Goal: Information Seeking & Learning: Find specific fact

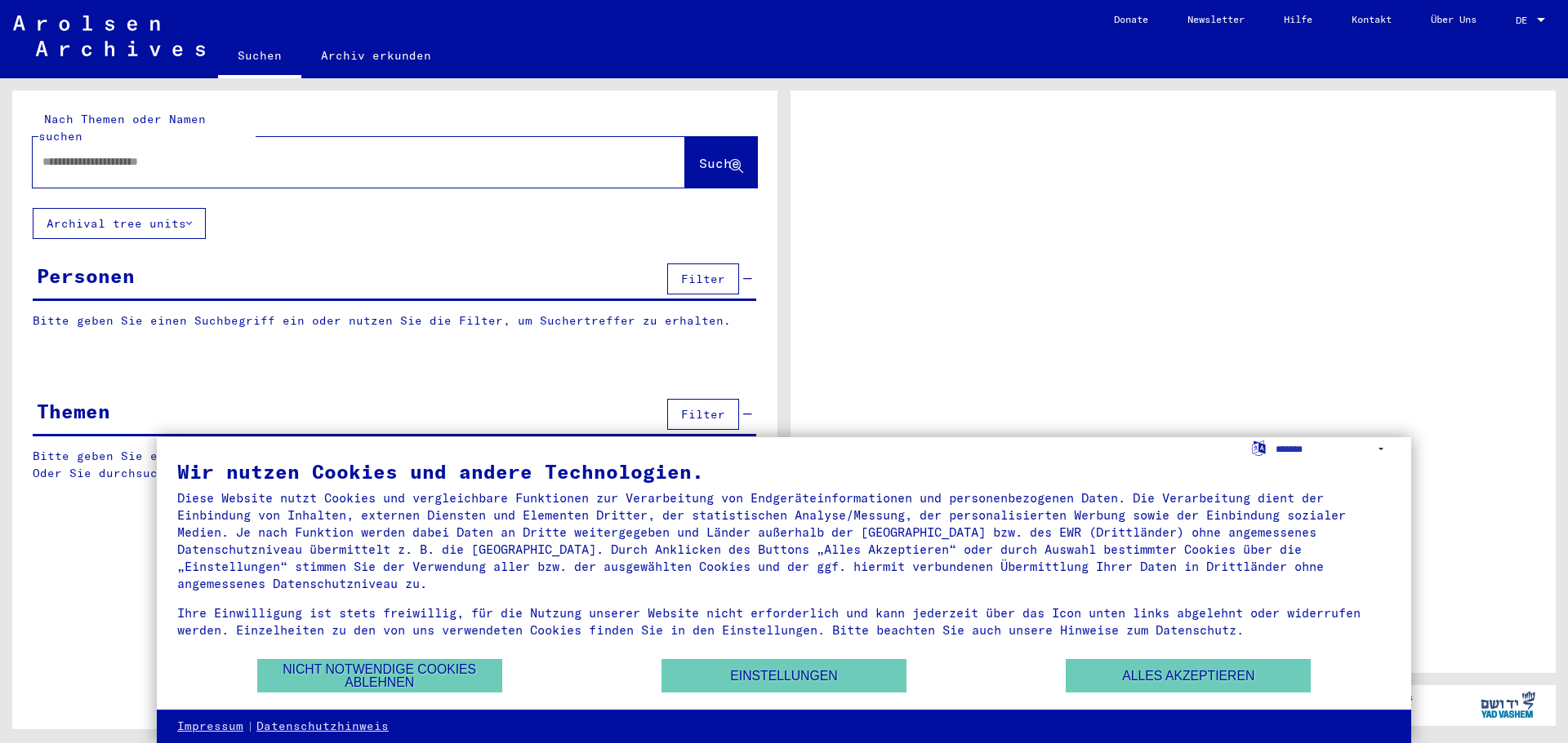
click at [124, 154] on input "text" at bounding box center [344, 161] width 604 height 17
type input "*********"
click at [699, 156] on span "Suche" at bounding box center [719, 163] width 41 height 16
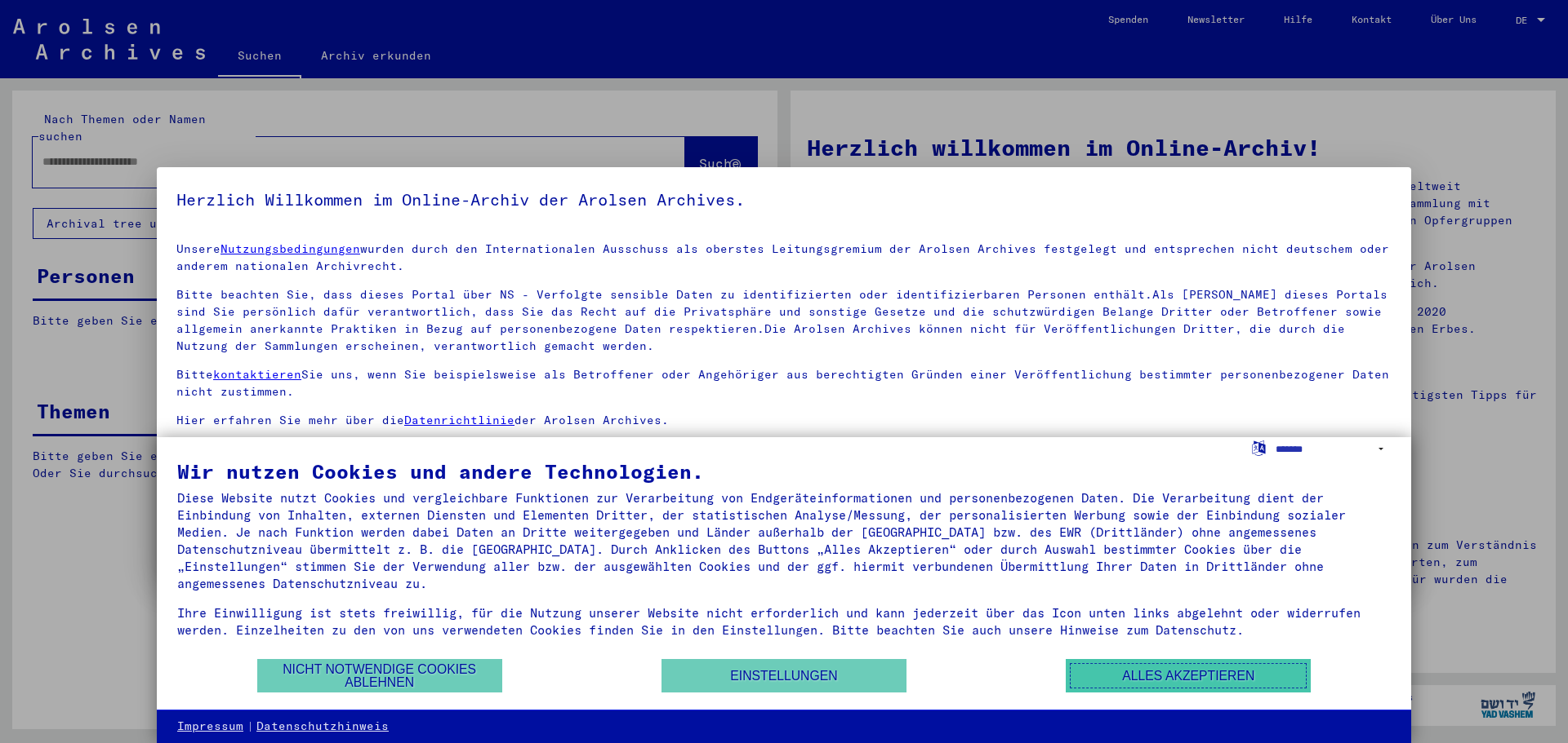
click at [1197, 674] on button "Alles akzeptieren" at bounding box center [1187, 677] width 245 height 34
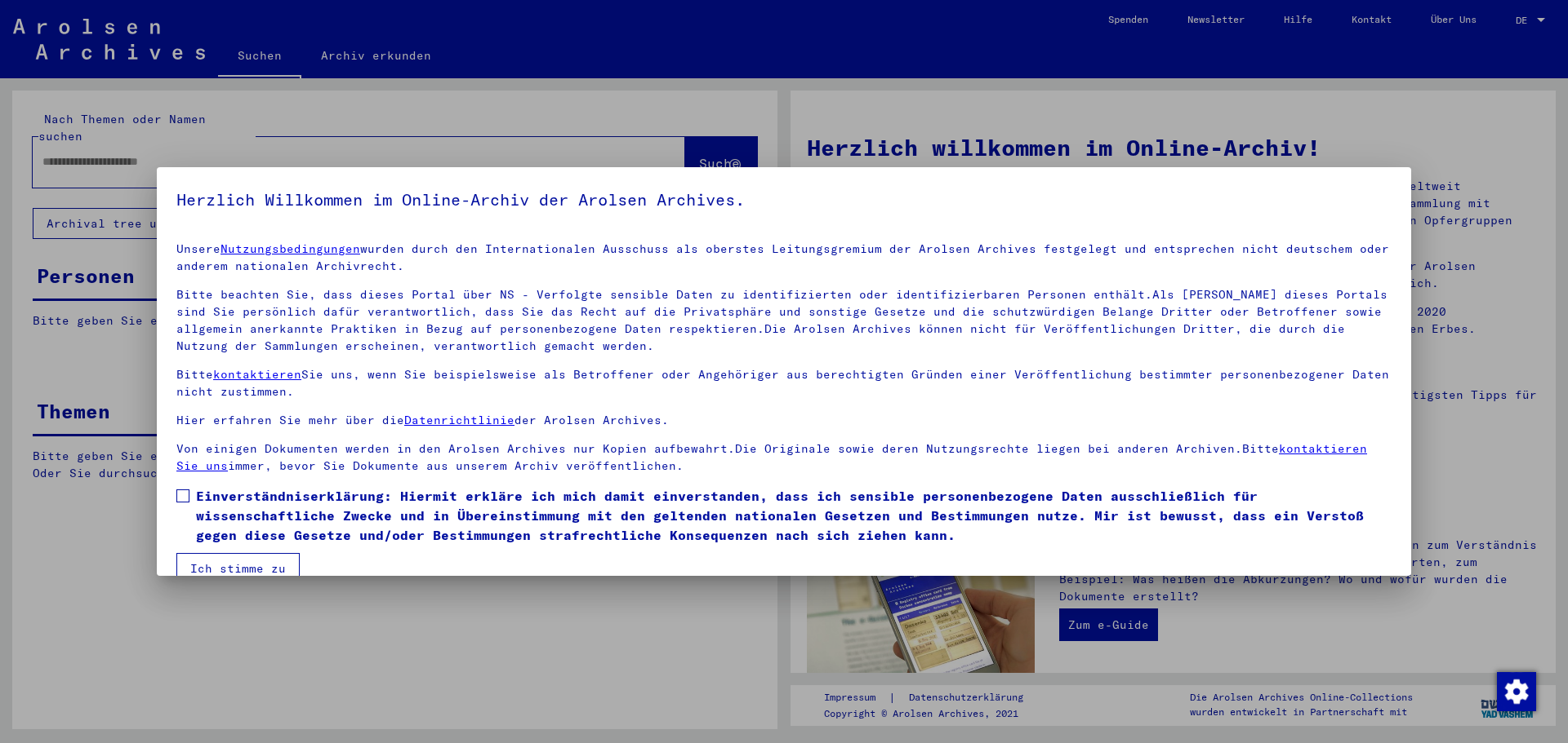
drag, startPoint x: 173, startPoint y: 197, endPoint x: 678, endPoint y: 395, distance: 542.4
click at [678, 395] on mat-dialog-container "Herzlich Willkommen im Online-Archiv der Arolsen Archives. Unsere Nutzungsbedin…" at bounding box center [783, 372] width 1254 height 409
click at [404, 229] on mat-dialog-content "Unsere Nutzungsbedingungen wurden durch den Internationalen Ausschuss als obers…" at bounding box center [783, 406] width 1254 height 355
drag, startPoint x: 176, startPoint y: 197, endPoint x: 772, endPoint y: 466, distance: 653.9
click at [772, 466] on yv-its-agree-protection-component "Herzlich Willkommen im Online-Archiv der Arolsen Archives. Unsere Nutzungsbedin…" at bounding box center [784, 385] width 1215 height 397
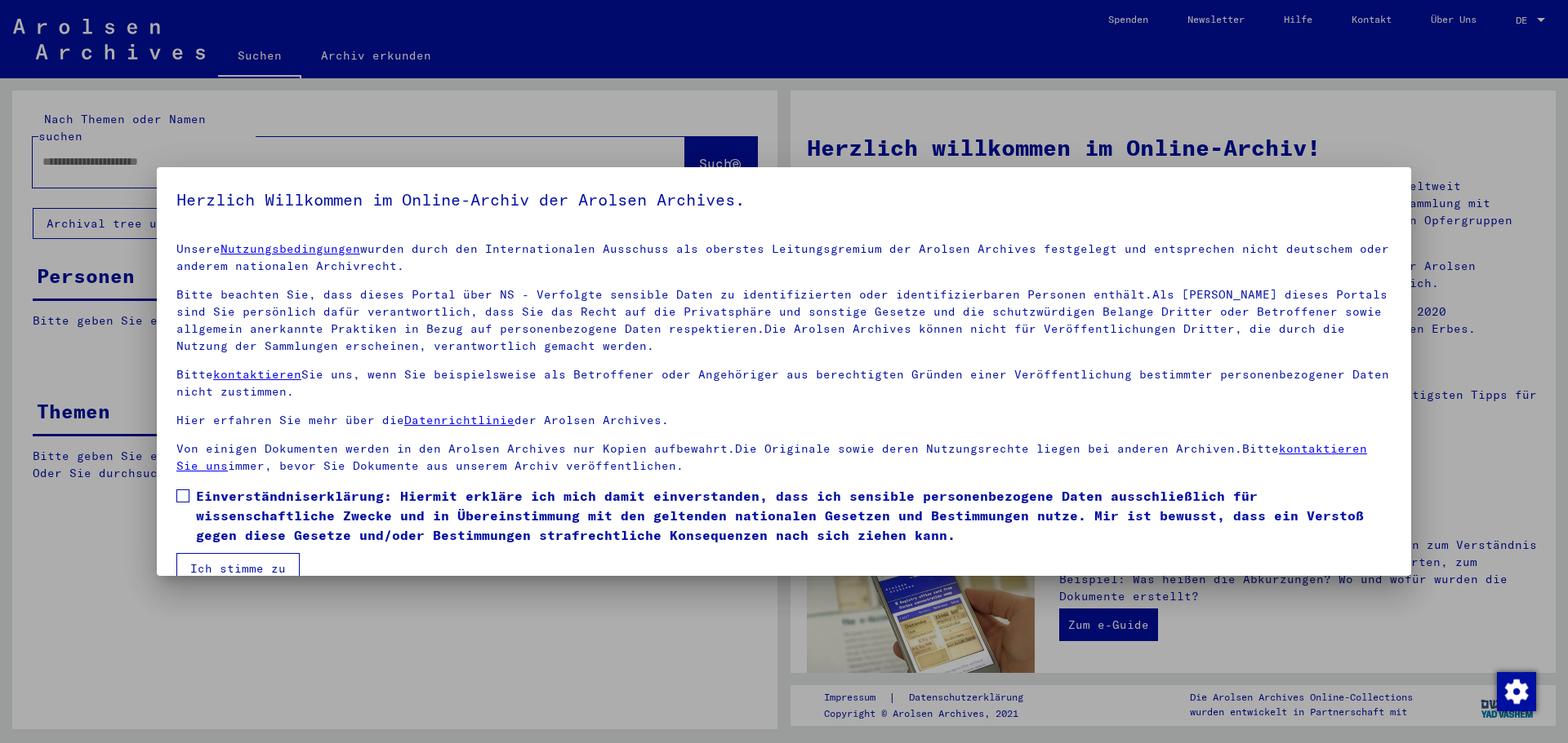
copy yv-its-agree-protection-component "Loremips Dolorsitam co Adipis-Elitse doe Tempori Utlabore. Etdolo Magnaaliquaen…"
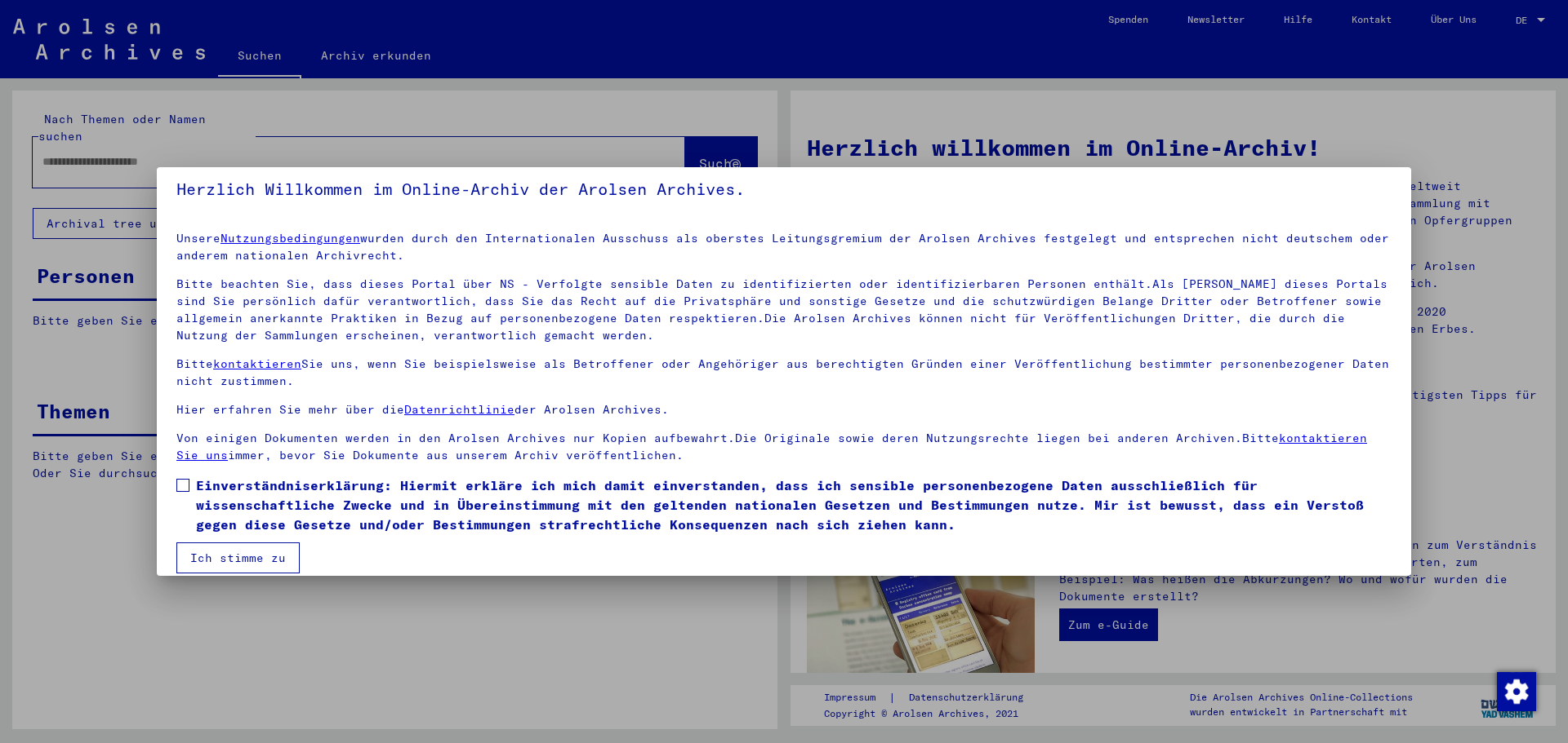
scroll to position [28, 0]
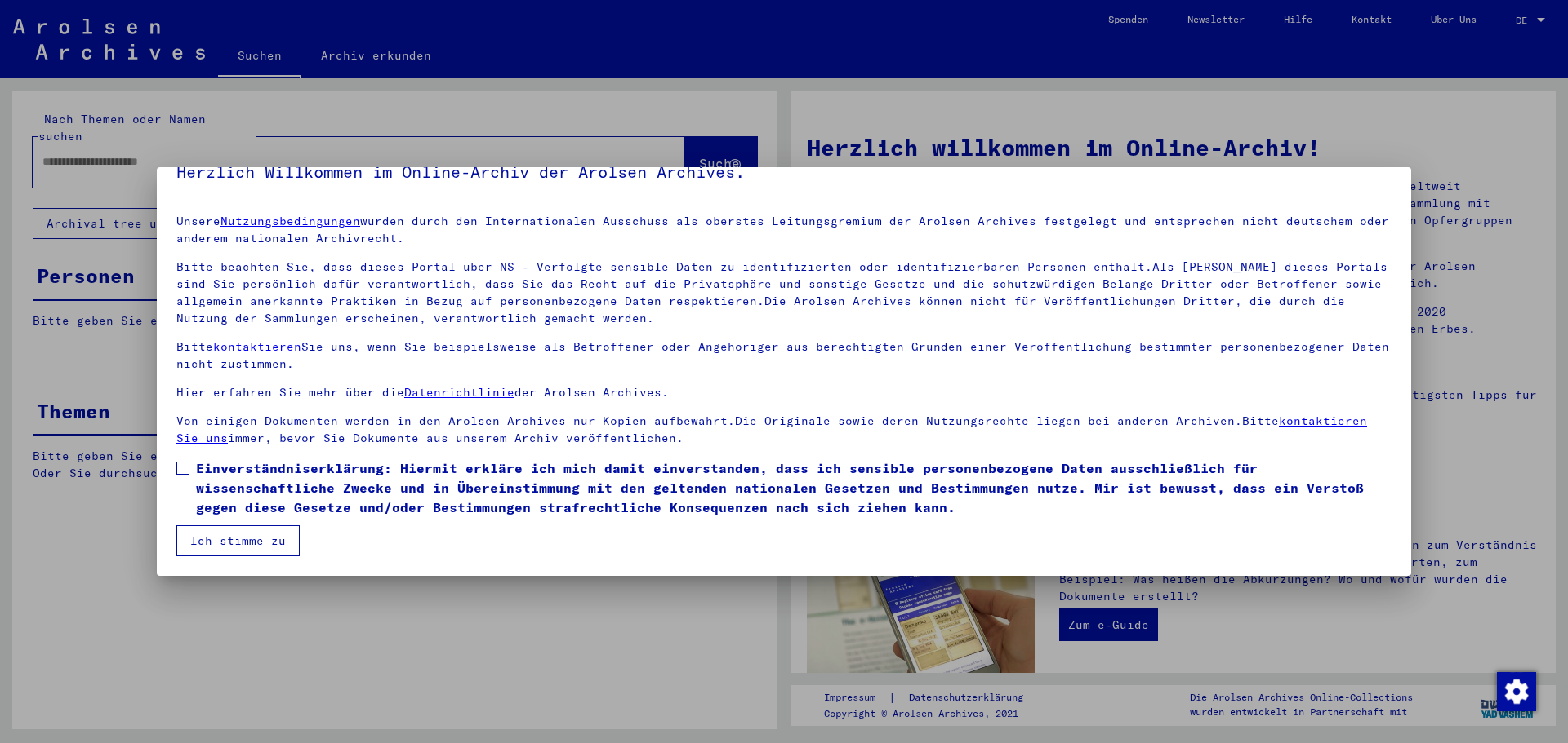
click at [184, 466] on span at bounding box center [182, 468] width 13 height 13
click at [220, 528] on button "Ich stimme zu" at bounding box center [238, 540] width 123 height 31
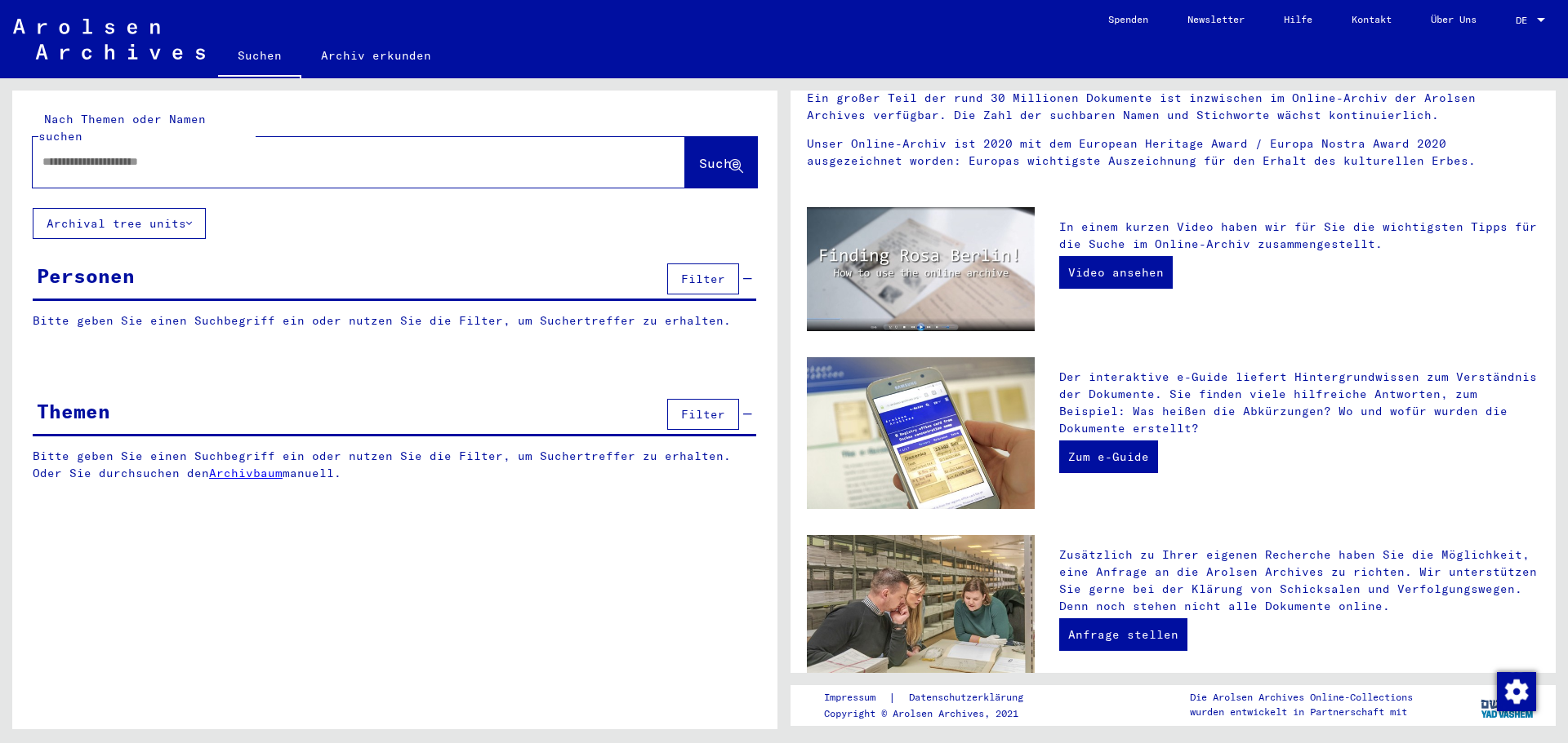
scroll to position [0, 0]
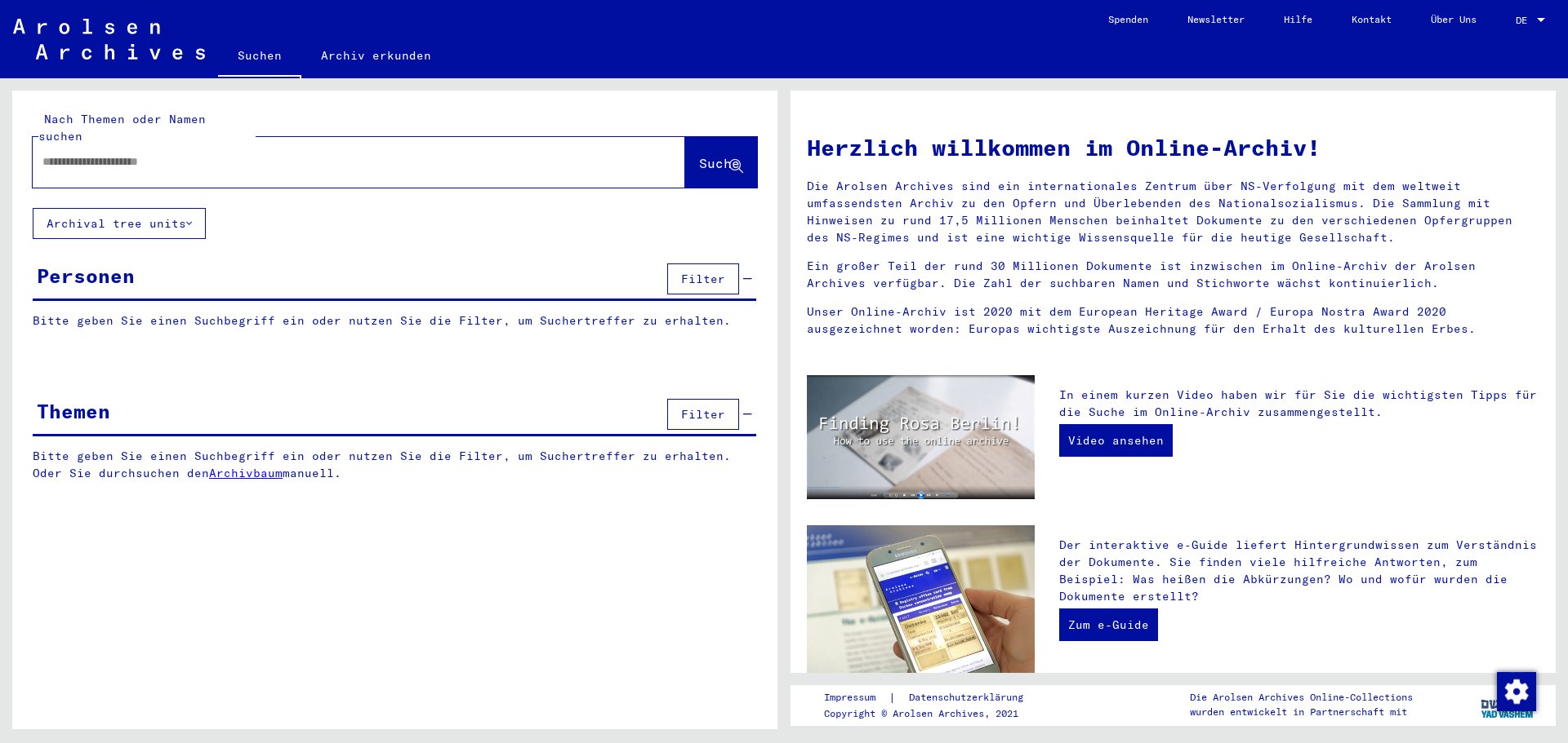
click at [166, 154] on input "text" at bounding box center [339, 161] width 594 height 17
drag, startPoint x: 44, startPoint y: 119, endPoint x: 248, endPoint y: 118, distance: 204.0
click at [248, 118] on div "Nach Themen oder Namen suchen" at bounding box center [147, 128] width 217 height 35
copy mat-label "Nach Themen oder Namen suchen"
click at [212, 154] on input "text" at bounding box center [339, 161] width 594 height 17
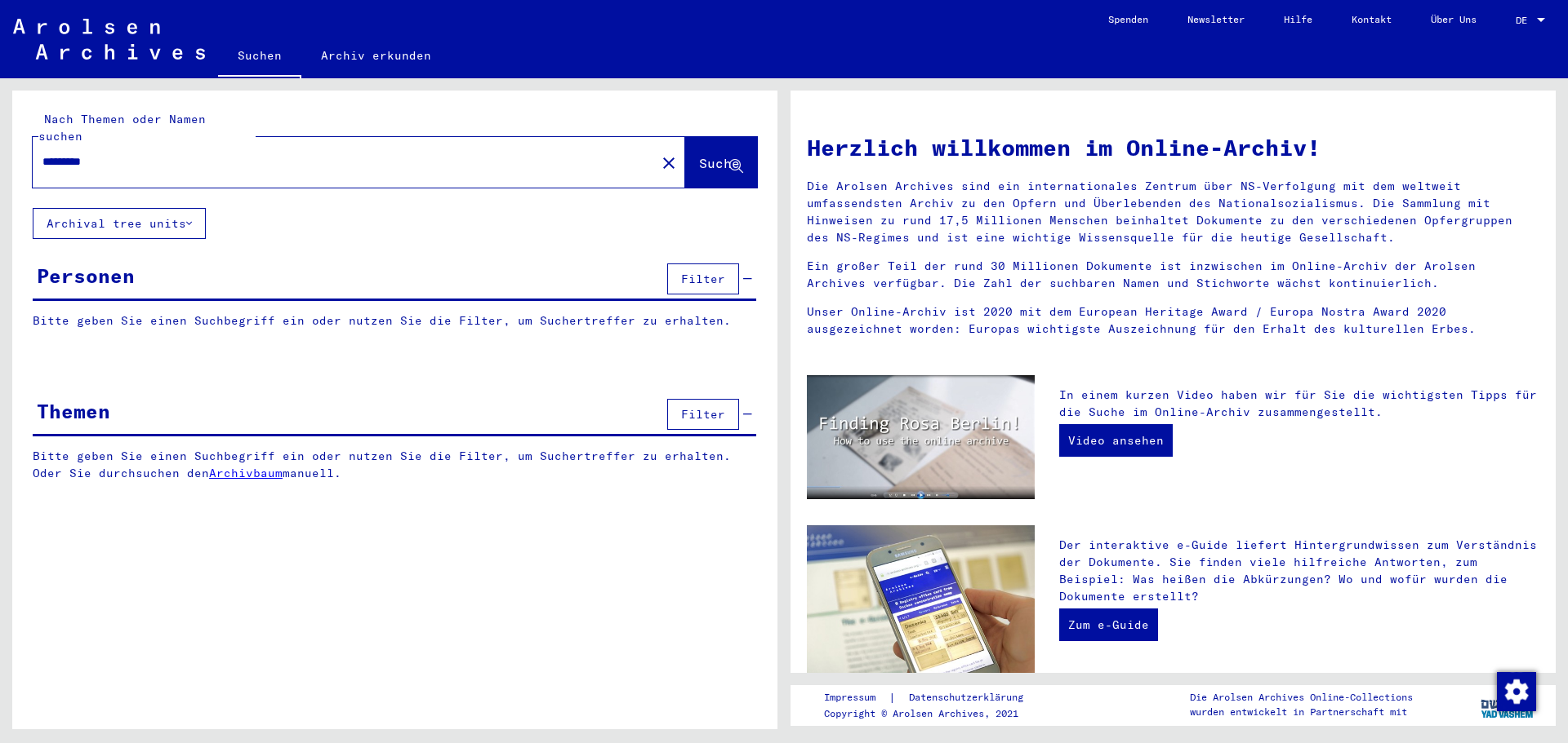
type input "*********"
click at [699, 156] on span "Suche" at bounding box center [719, 163] width 41 height 16
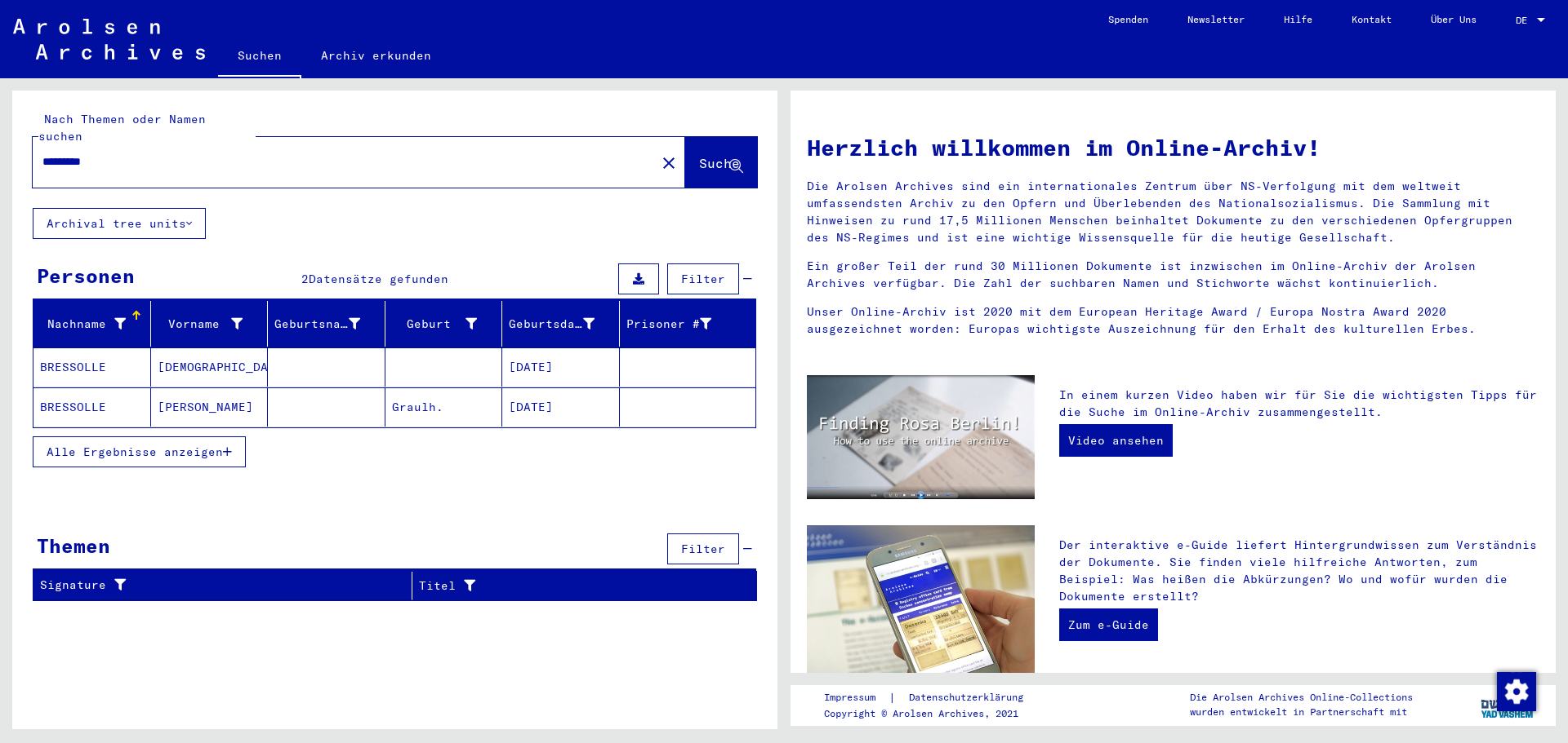
click at [66, 387] on mat-cell "BRESSOLLE" at bounding box center [92, 407] width 118 height 40
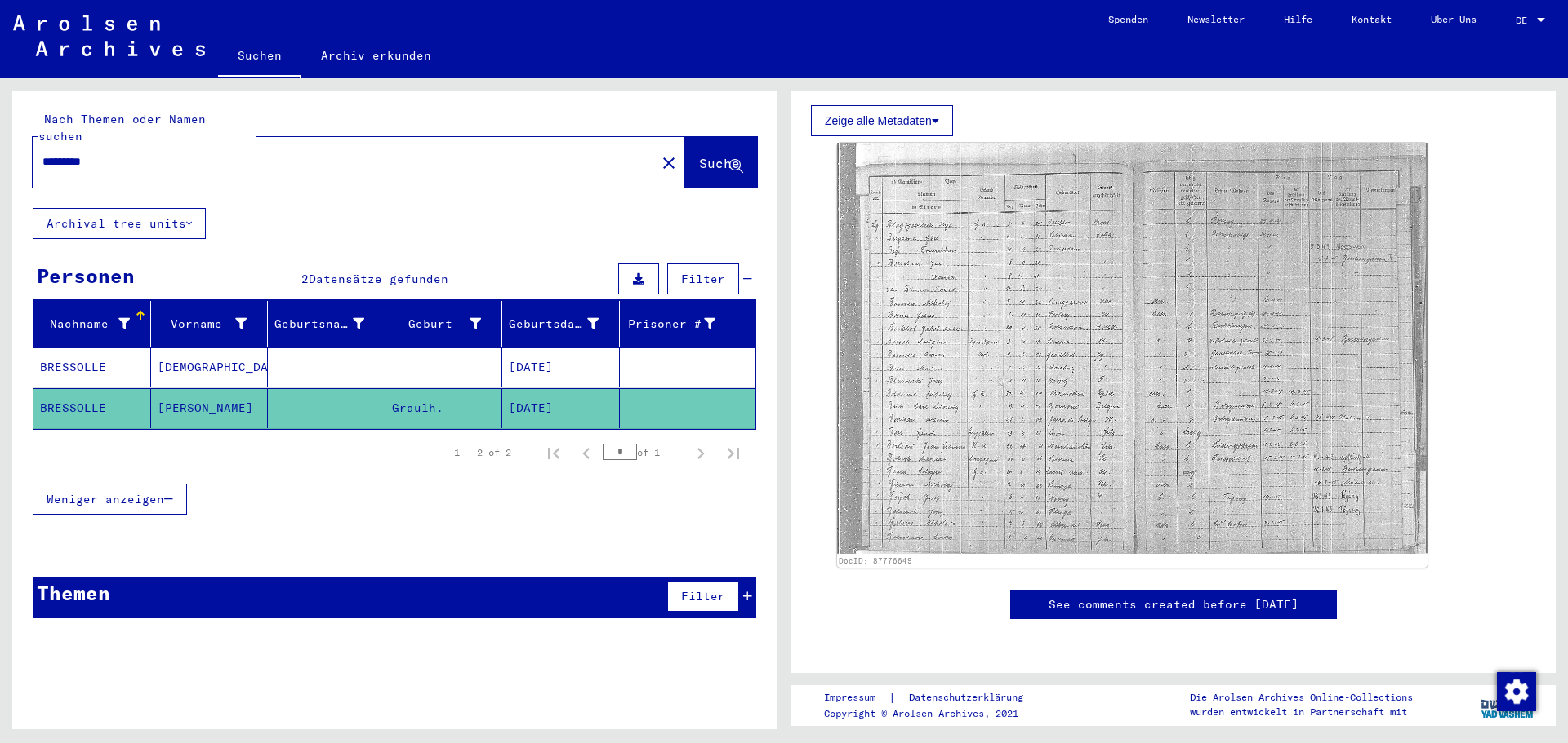
scroll to position [734, 0]
click at [522, 316] on div "Geburtsdatum" at bounding box center [553, 324] width 90 height 17
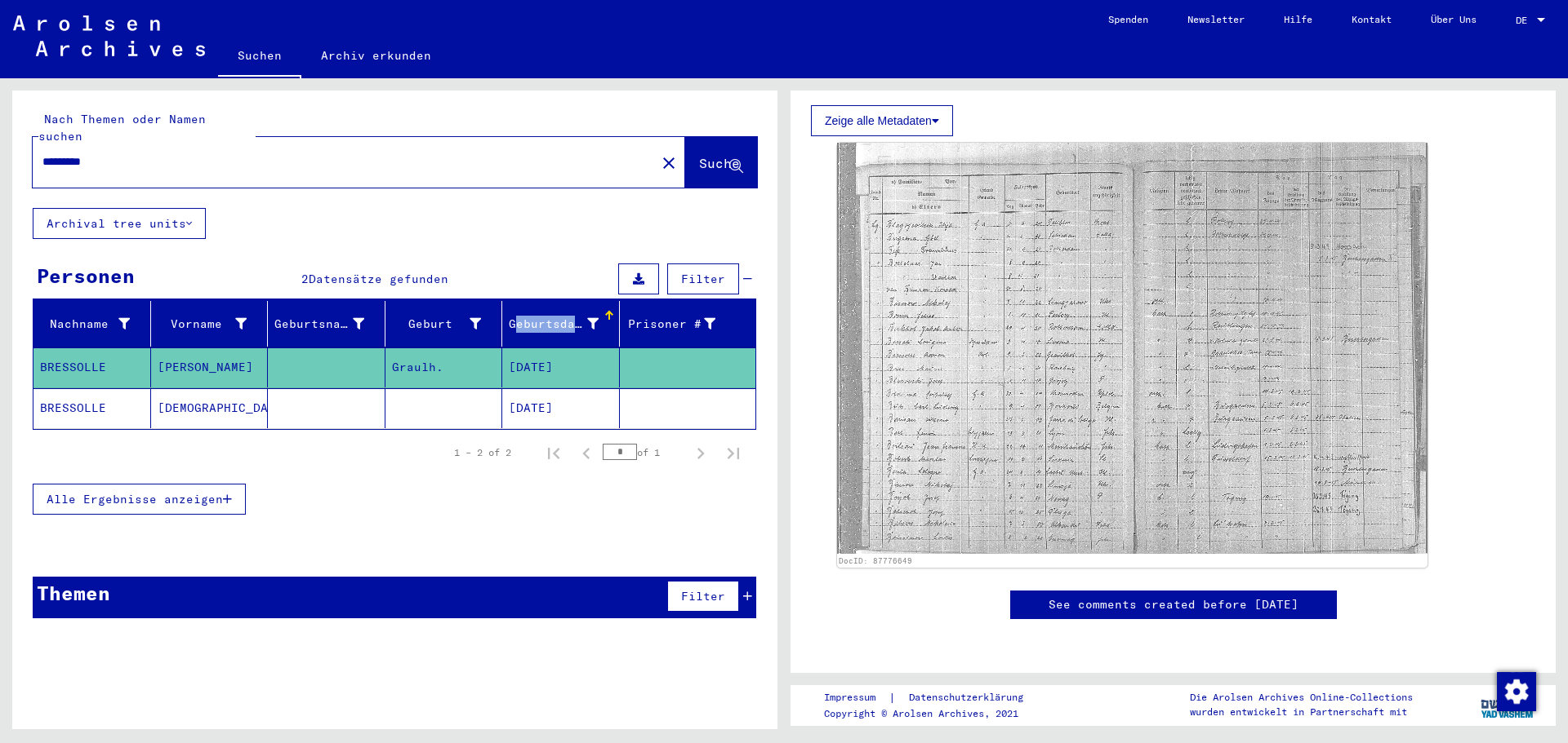
drag, startPoint x: 504, startPoint y: 307, endPoint x: 578, endPoint y: 311, distance: 74.1
click at [578, 311] on mat-header-cell "Geburtsdatum" at bounding box center [561, 324] width 118 height 46
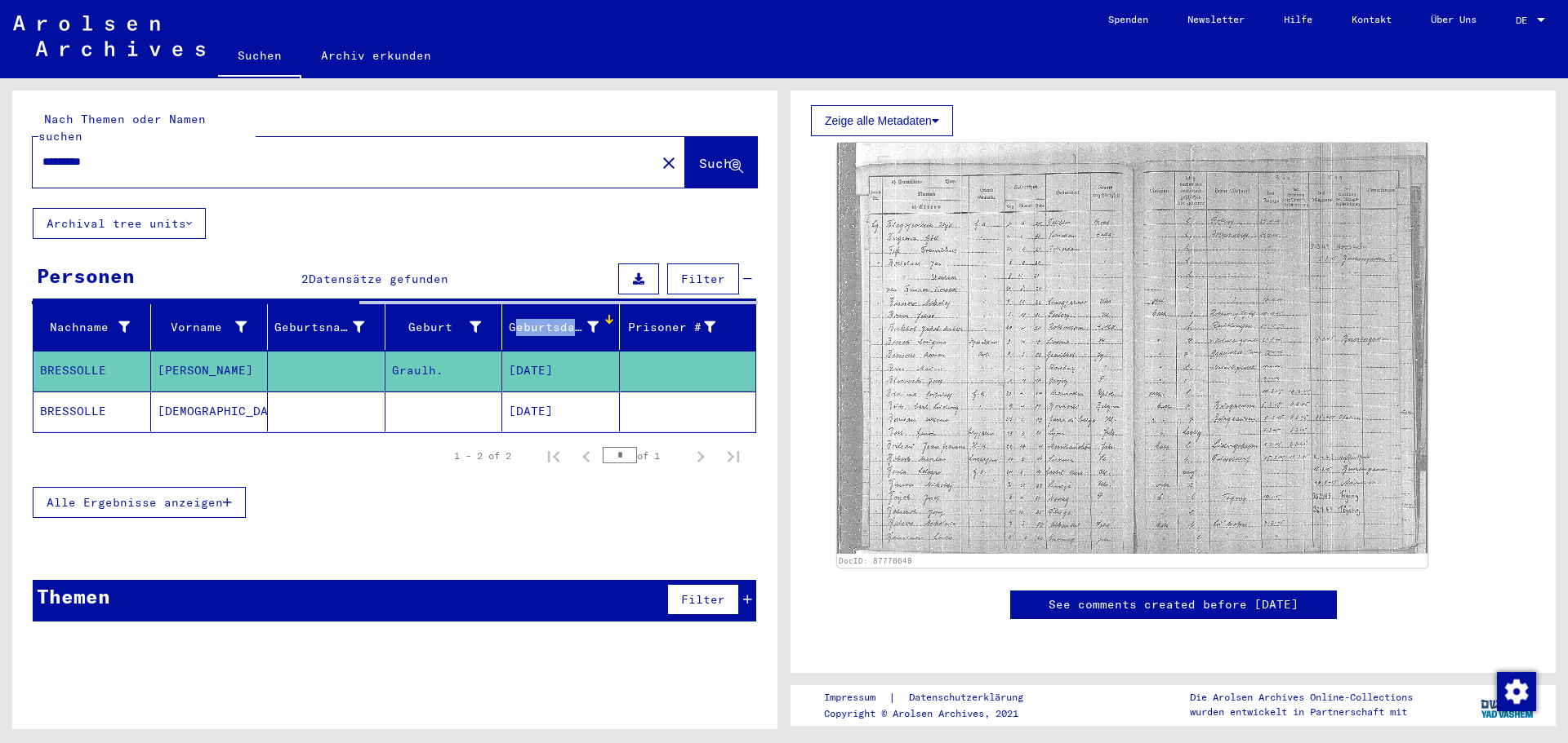
copy div "Geburtsdat"
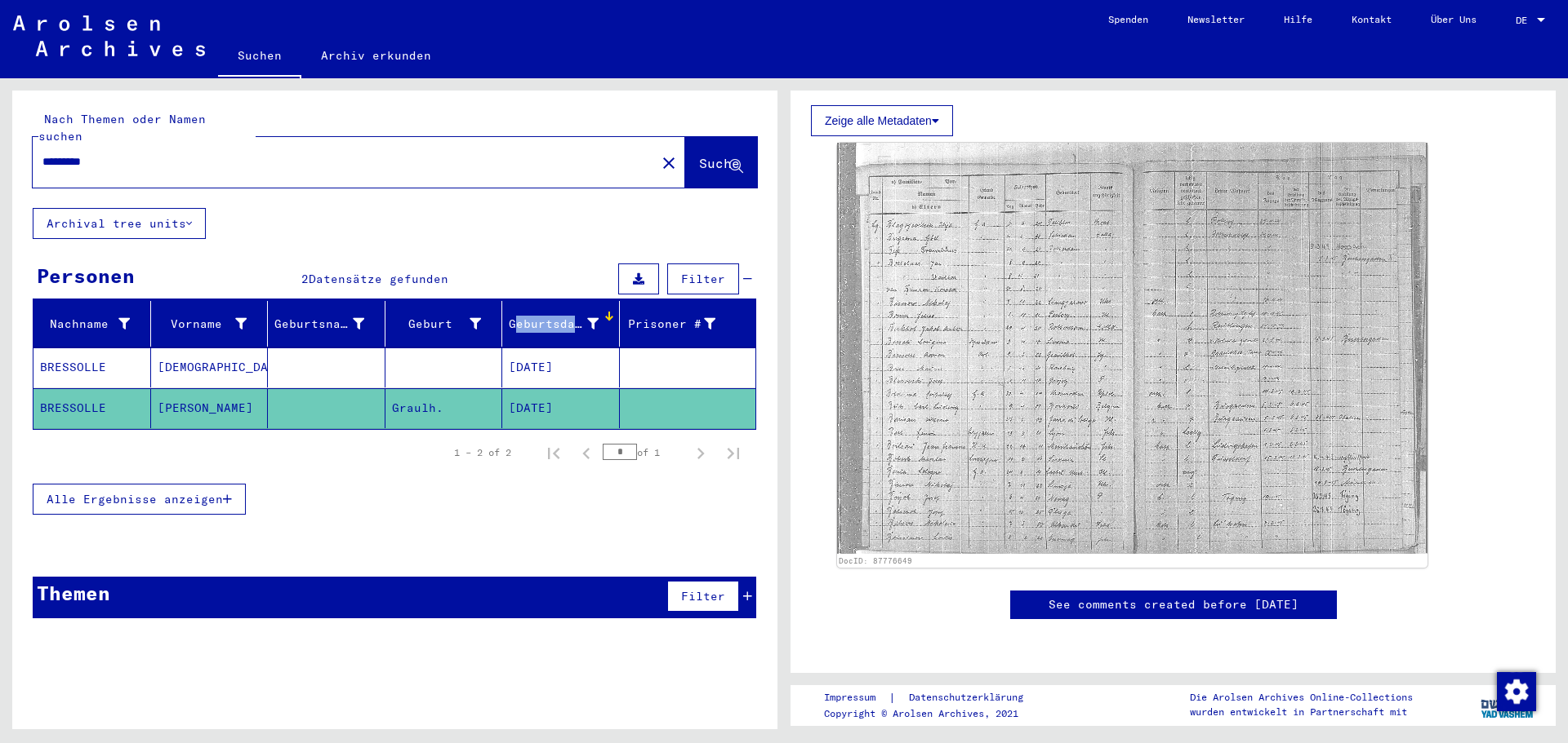
click at [578, 316] on div "Geburtsdatum" at bounding box center [553, 324] width 90 height 17
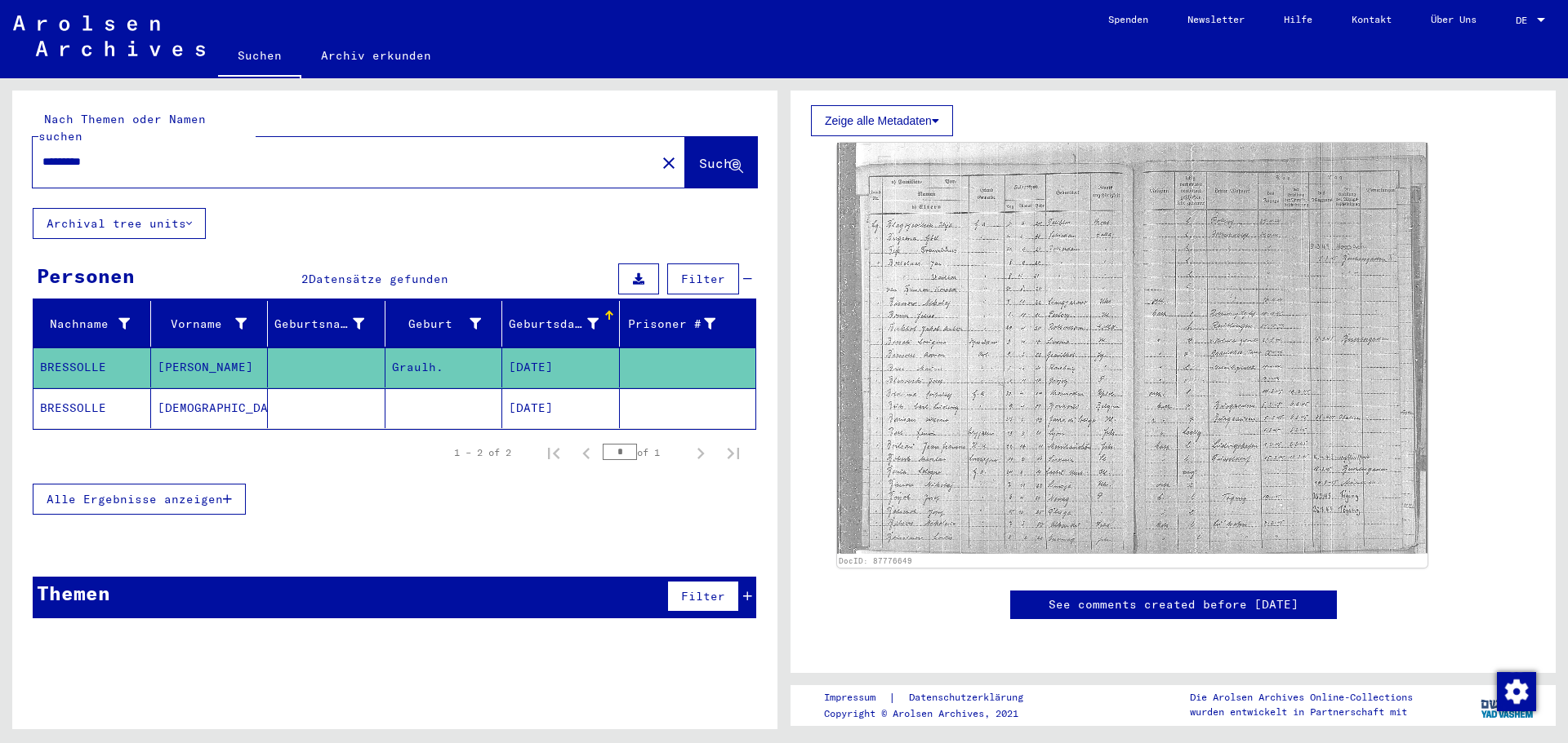
drag, startPoint x: 551, startPoint y: 310, endPoint x: 528, endPoint y: 306, distance: 23.3
click at [528, 316] on div "Geburtsdatum" at bounding box center [553, 324] width 90 height 17
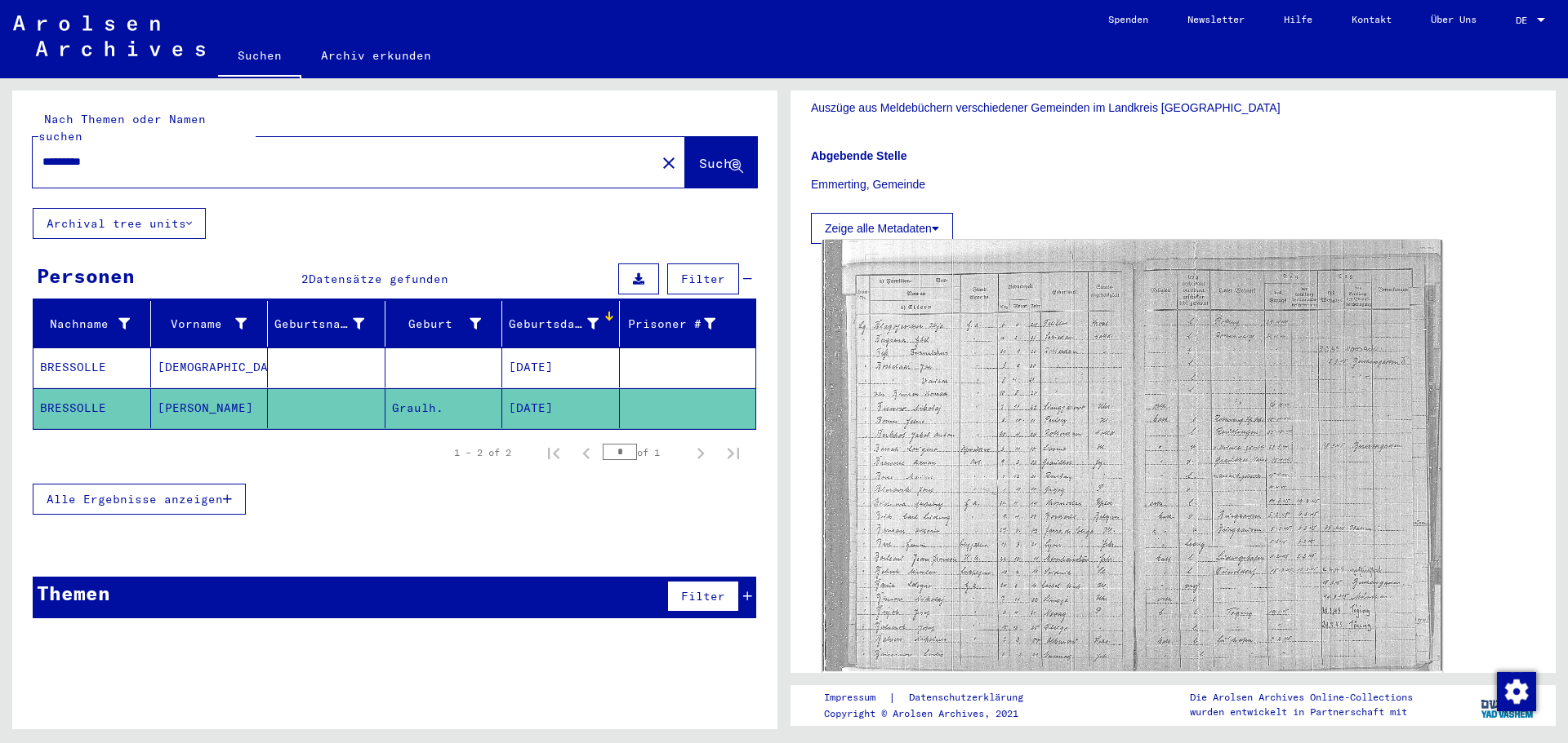
scroll to position [326, 0]
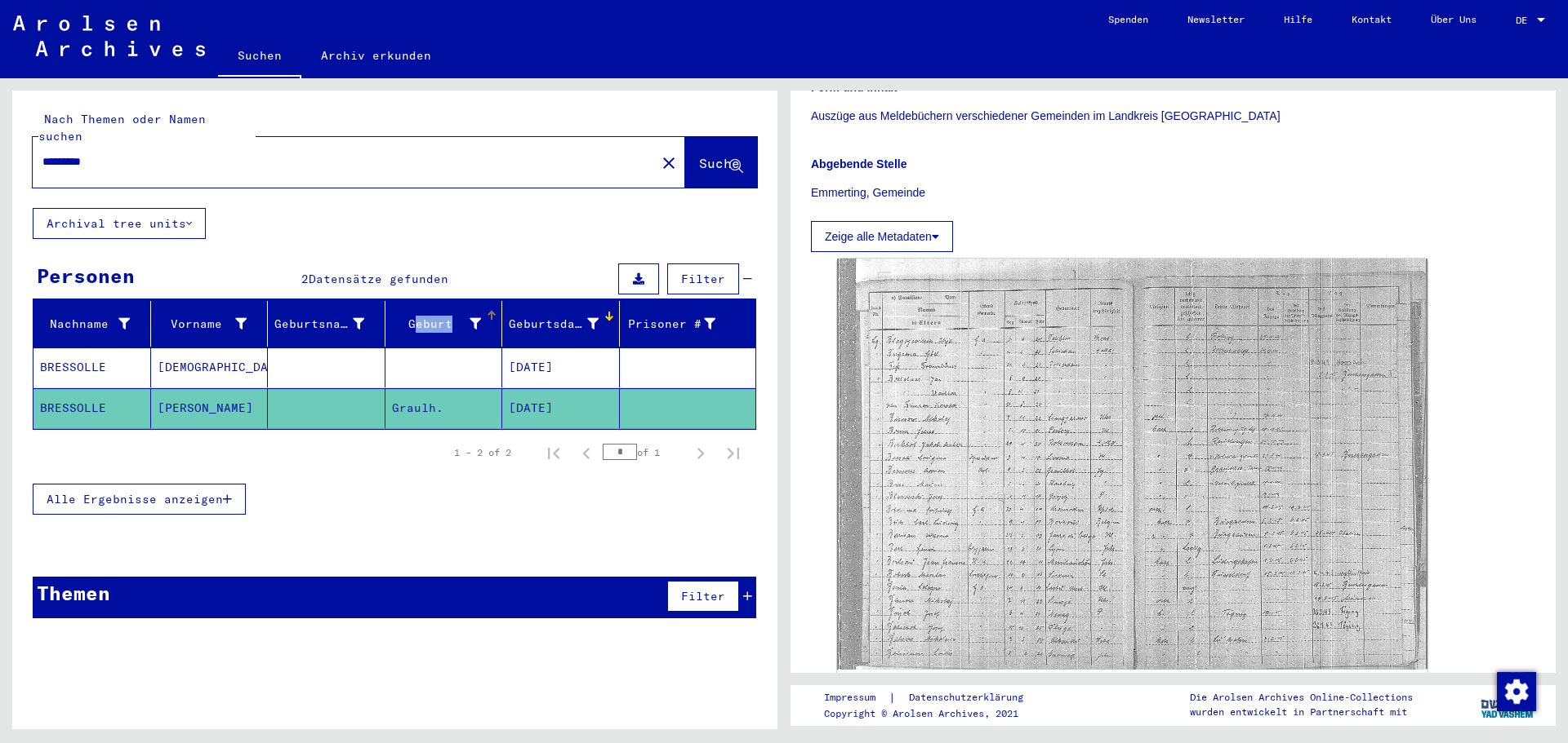
drag, startPoint x: 405, startPoint y: 304, endPoint x: 452, endPoint y: 308, distance: 47.2
click at [452, 316] on div "Geburt‏" at bounding box center [436, 324] width 90 height 17
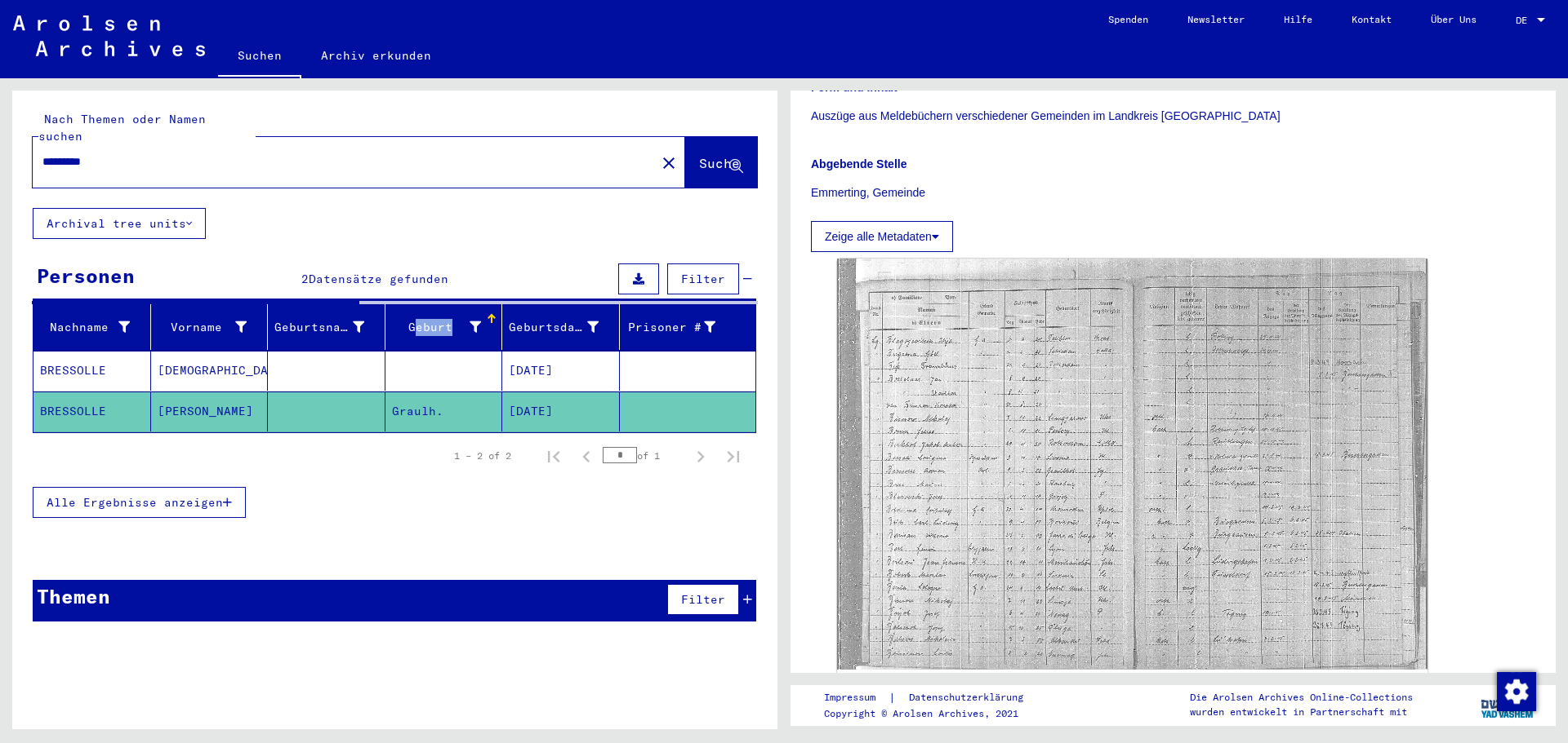
copy div "Geburt"
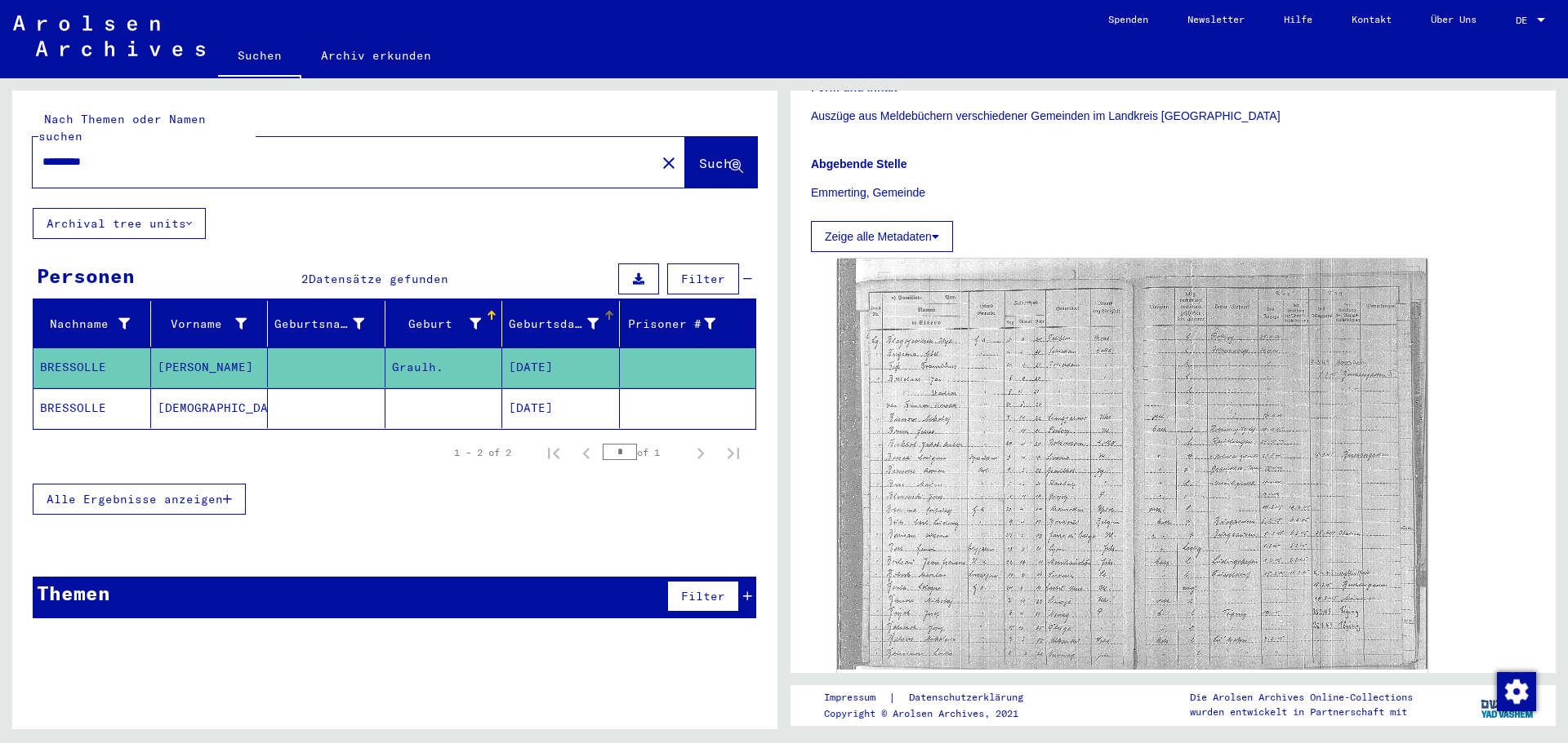
click at [526, 316] on div "Geburtsdatum" at bounding box center [553, 324] width 90 height 17
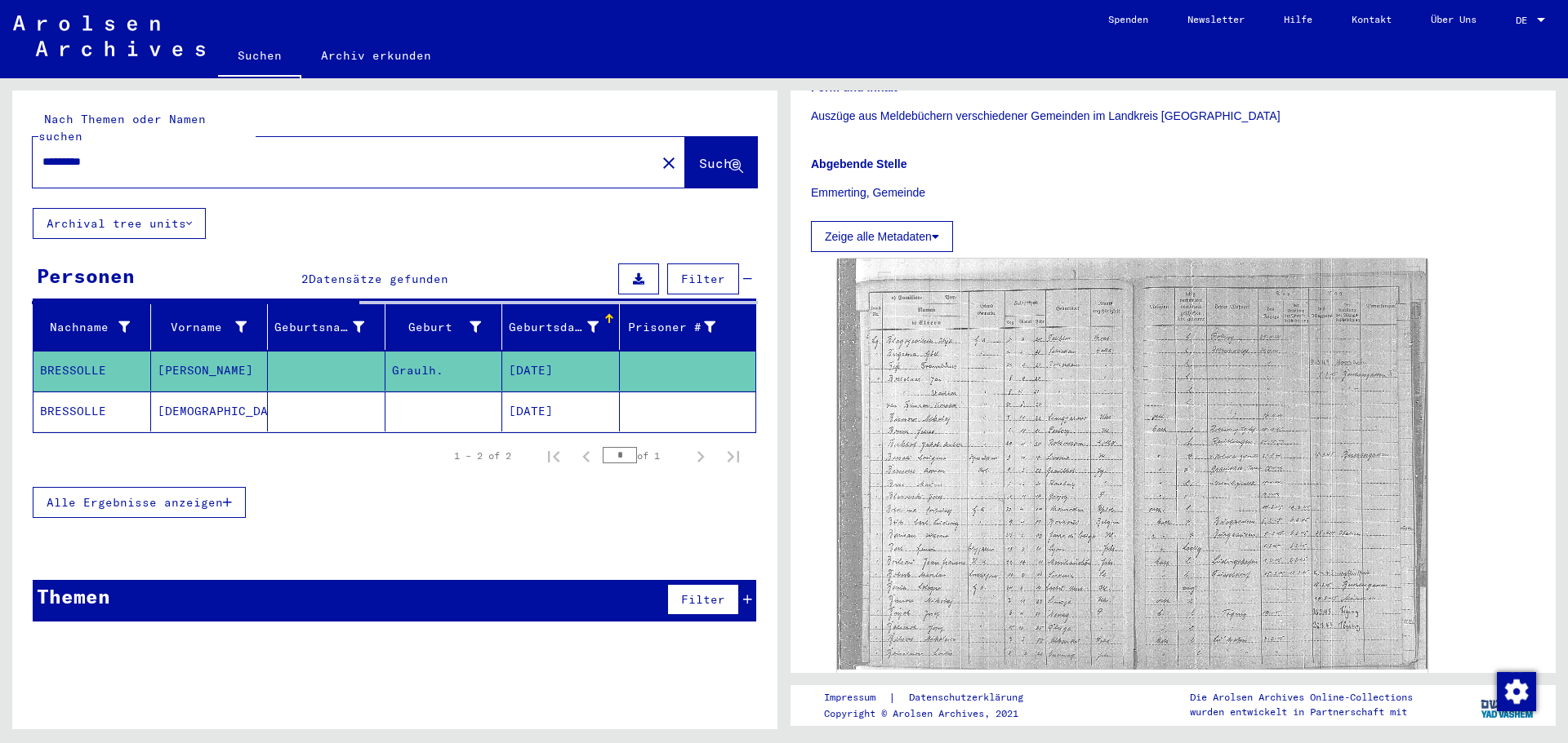
click at [526, 319] on div "Geburtsdatum" at bounding box center [553, 327] width 90 height 17
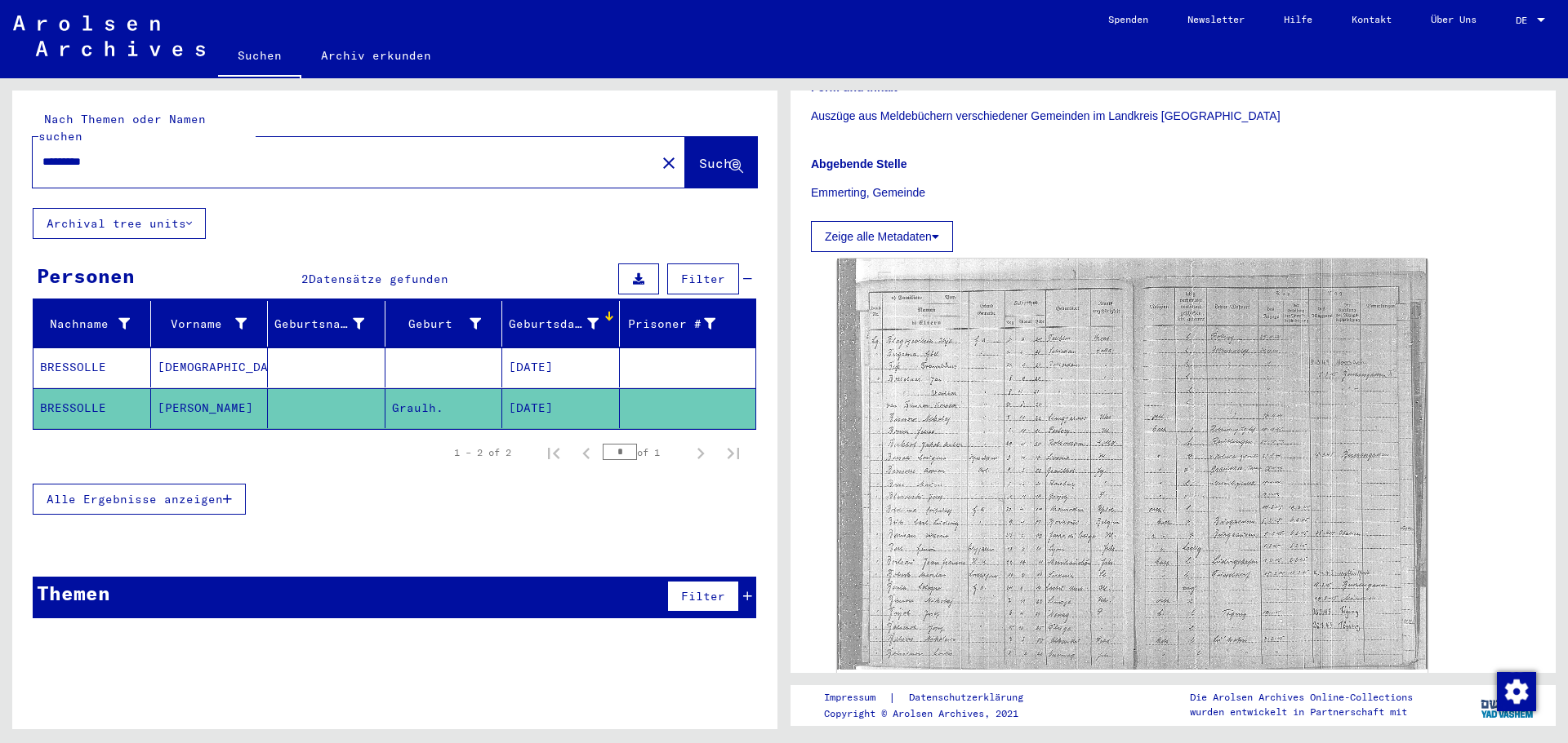
copy div "Geburtsdatum"
click at [489, 495] on div "Alle Ergebnisse anzeigen" at bounding box center [394, 499] width 724 height 48
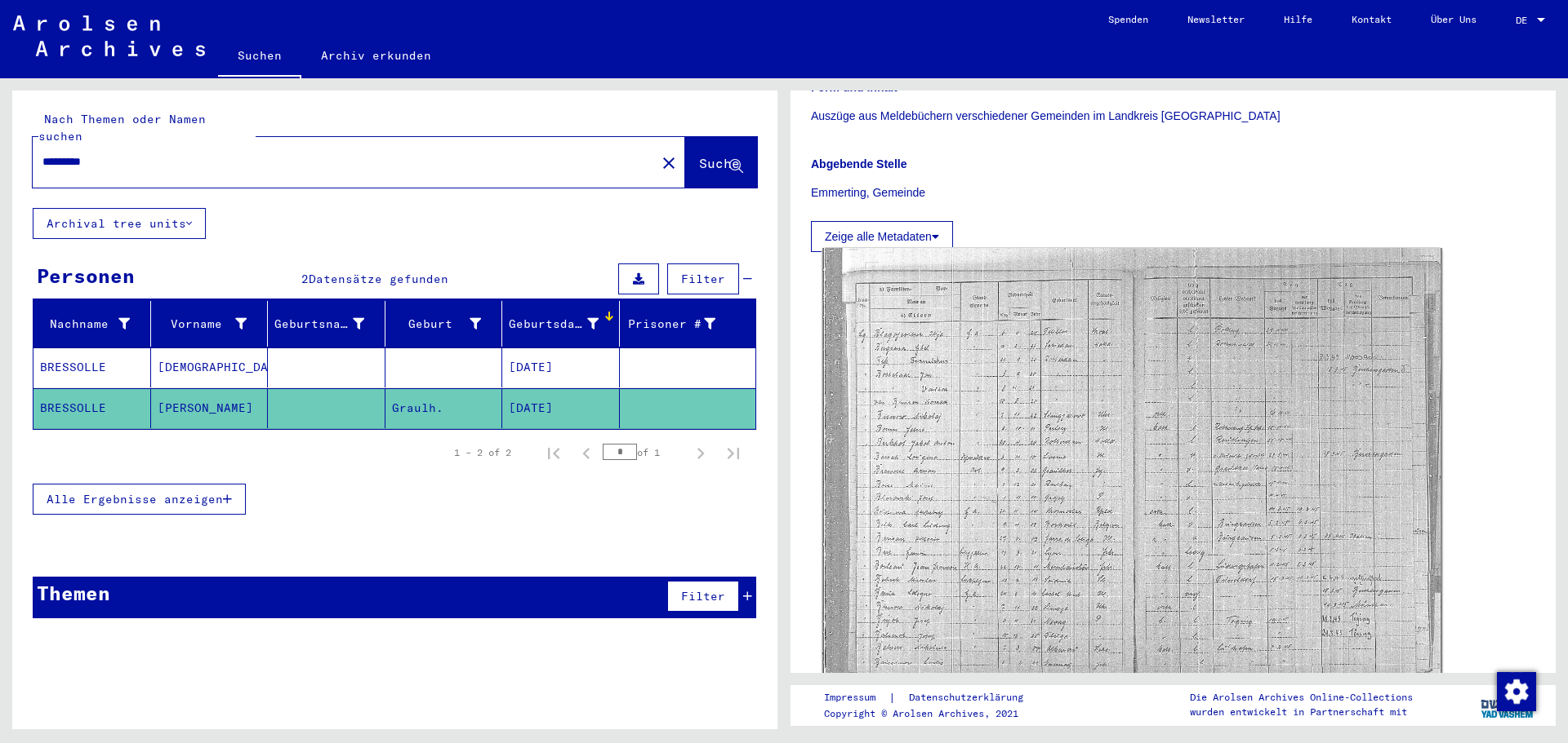
click at [989, 509] on img at bounding box center [1131, 464] width 619 height 432
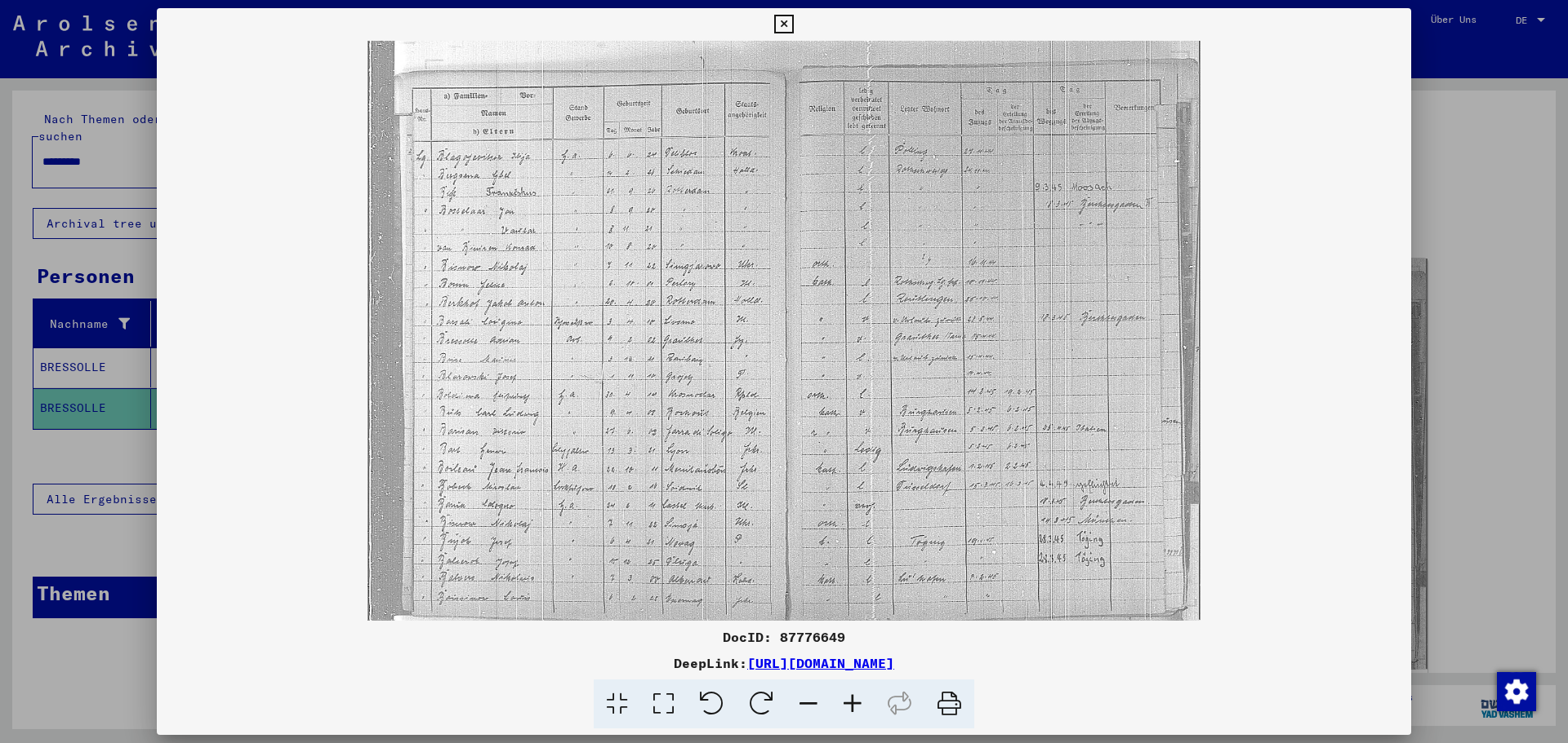
click at [1218, 530] on img at bounding box center [783, 331] width 1254 height 581
click at [1495, 495] on div at bounding box center [784, 372] width 1568 height 743
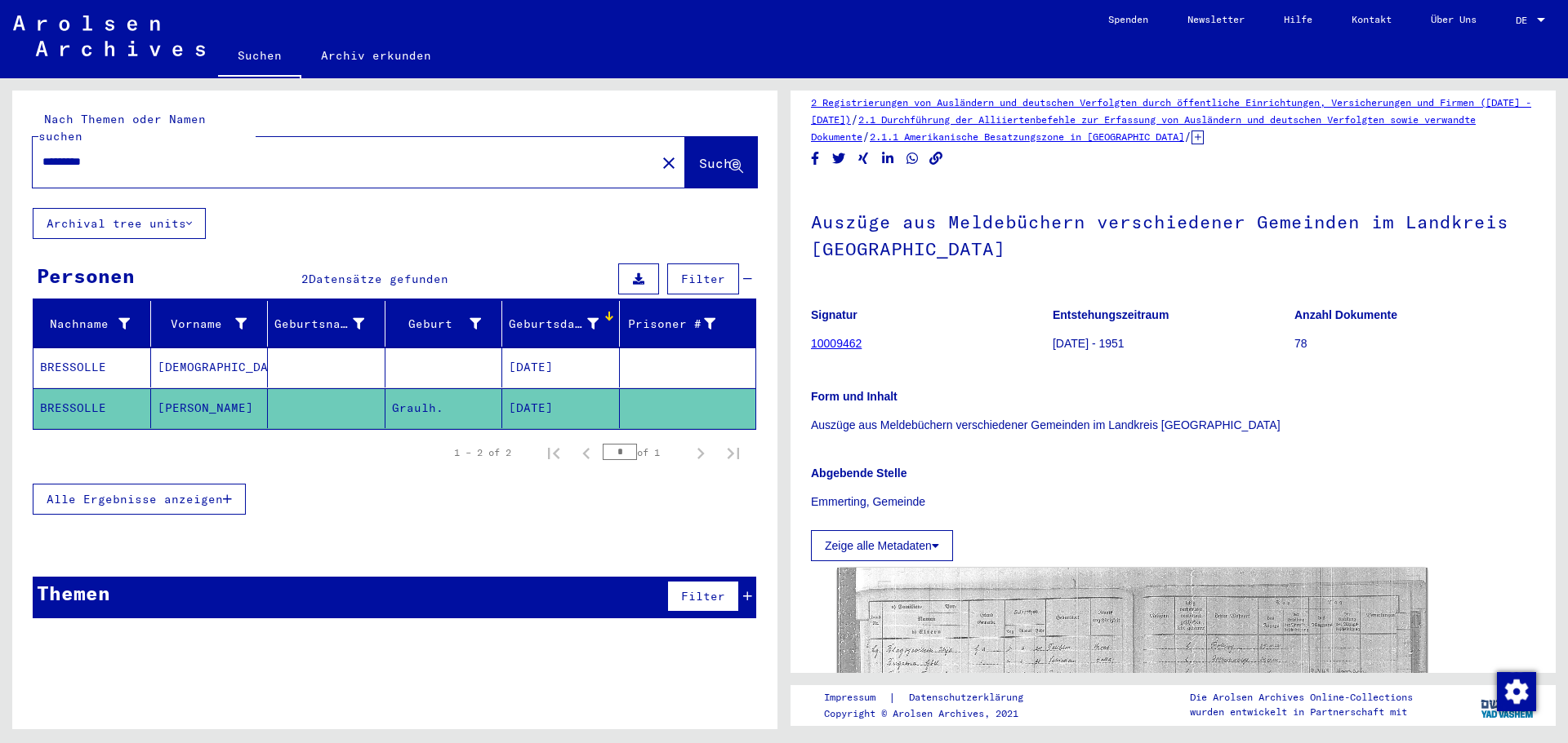
scroll to position [0, 0]
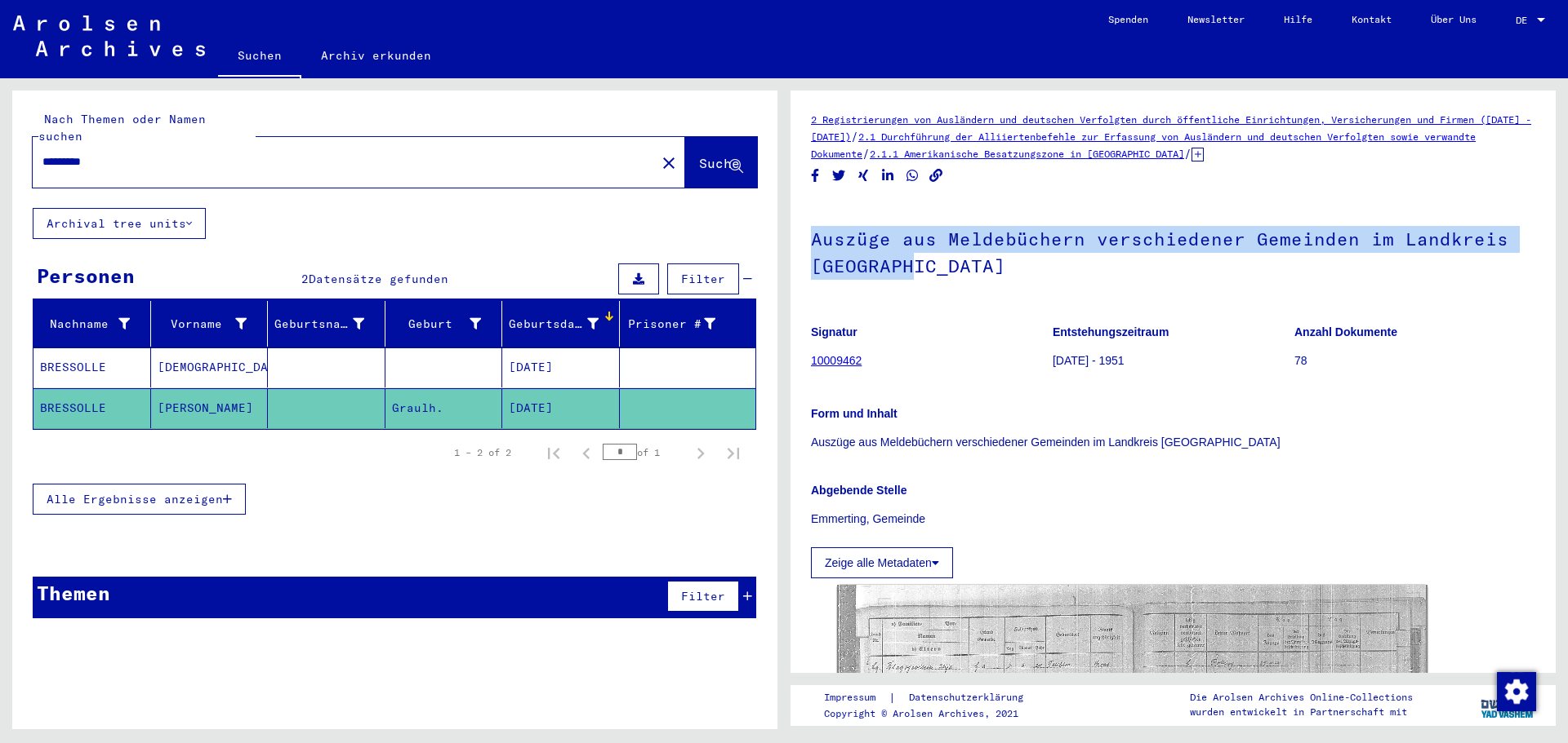
drag, startPoint x: 913, startPoint y: 268, endPoint x: 816, endPoint y: 243, distance: 100.2
click at [816, 243] on h1 "Auszüge aus Meldebüchern verschiedener Gemeinden im Landkreis [GEOGRAPHIC_DATA]" at bounding box center [1173, 251] width 725 height 99
copy h1 "Auszüge aus Meldebüchern verschiedener Gemeinden im Landkreis [GEOGRAPHIC_DATA]"
click at [993, 284] on h1 "Auszüge aus Meldebüchern verschiedener Gemeinden im Landkreis [GEOGRAPHIC_DATA]" at bounding box center [1173, 251] width 725 height 99
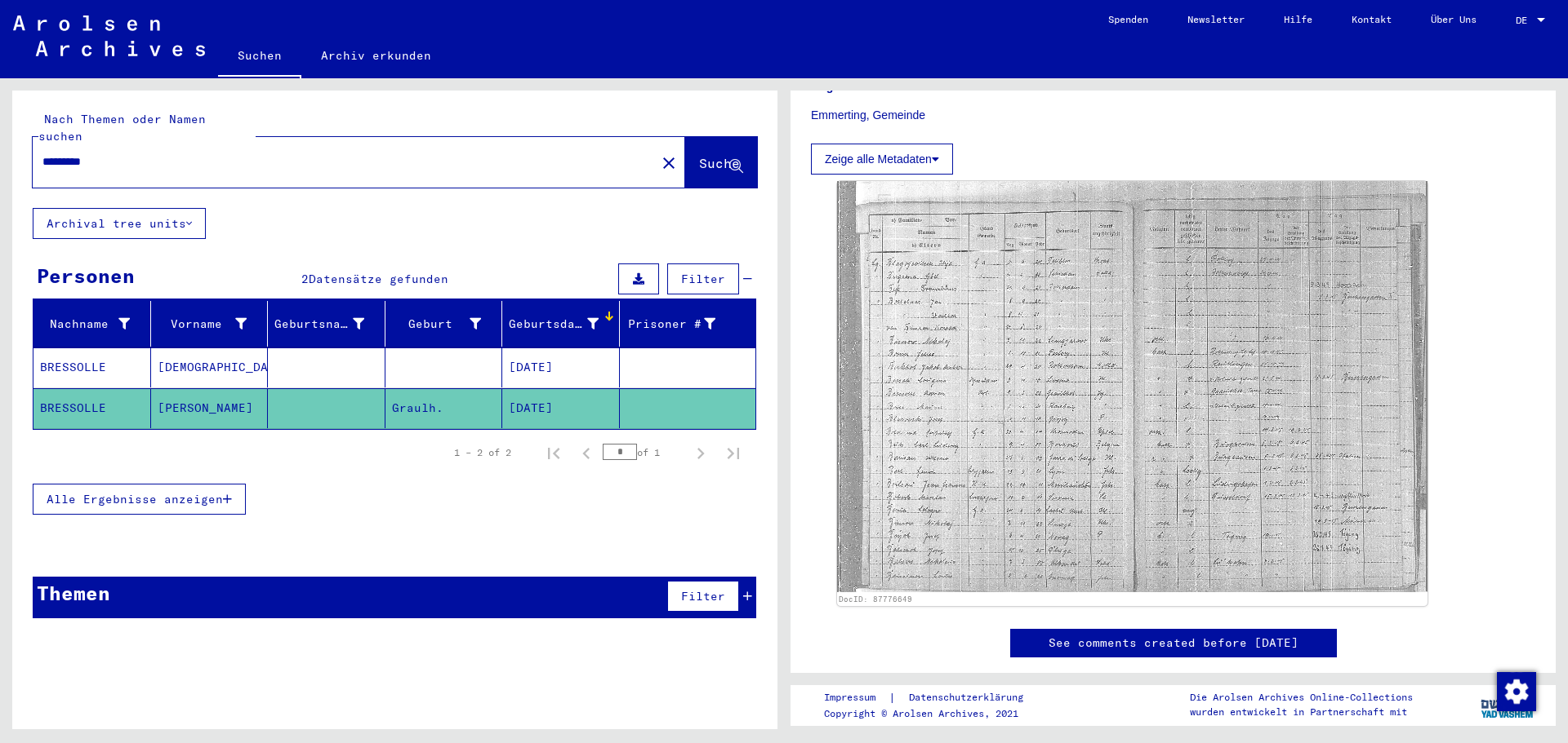
scroll to position [408, 0]
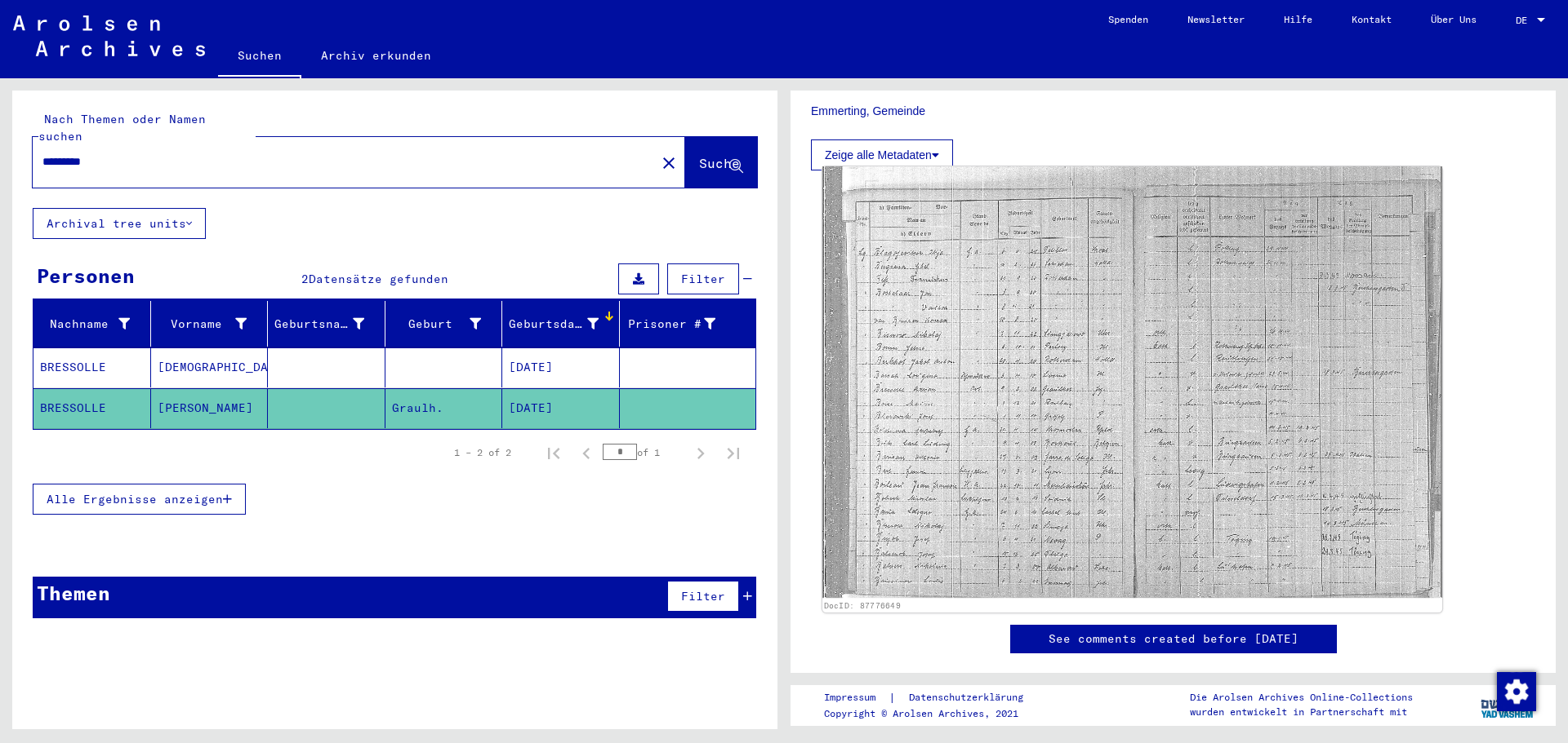
click at [938, 153] on icon at bounding box center [935, 156] width 7 height 12
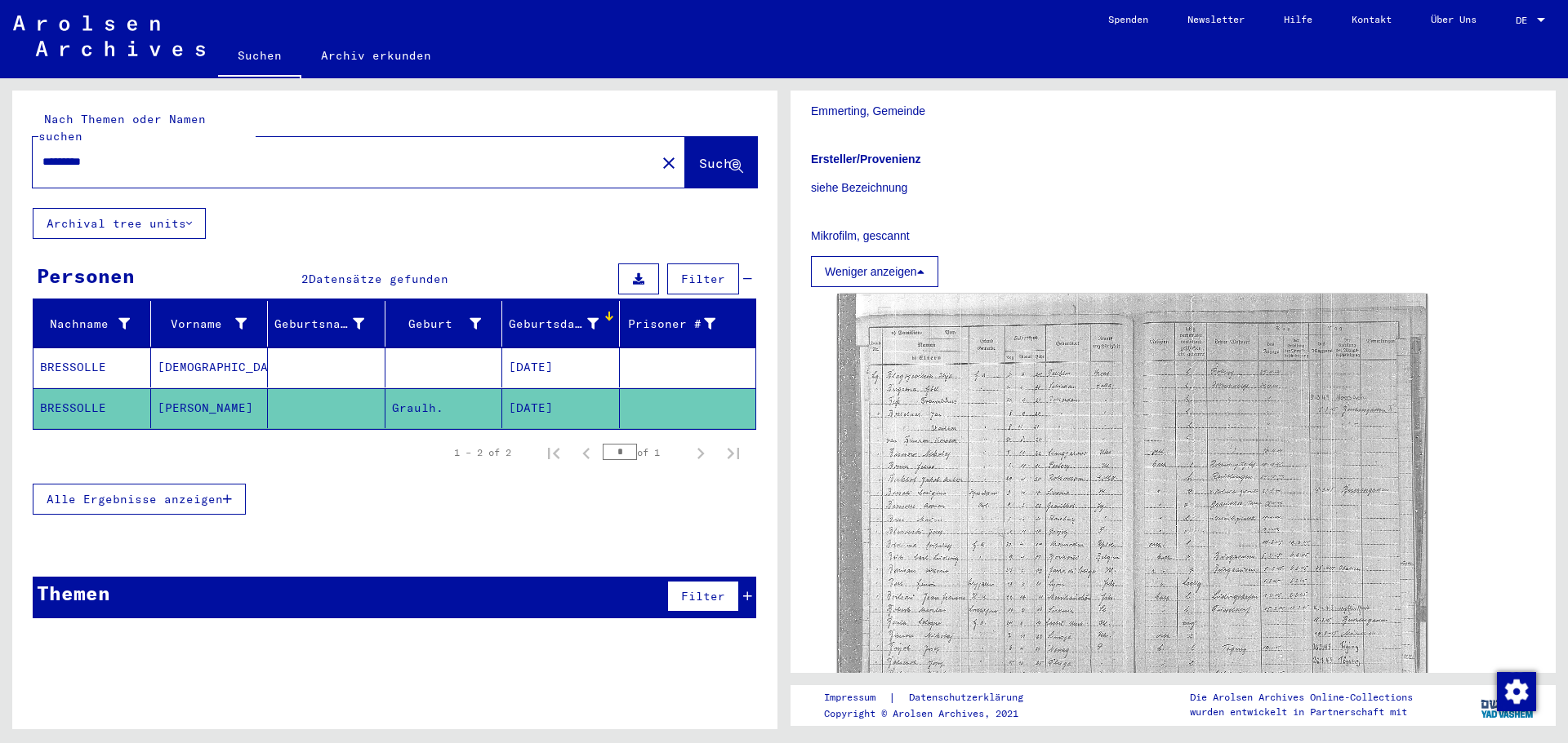
click at [924, 273] on icon at bounding box center [920, 272] width 7 height 12
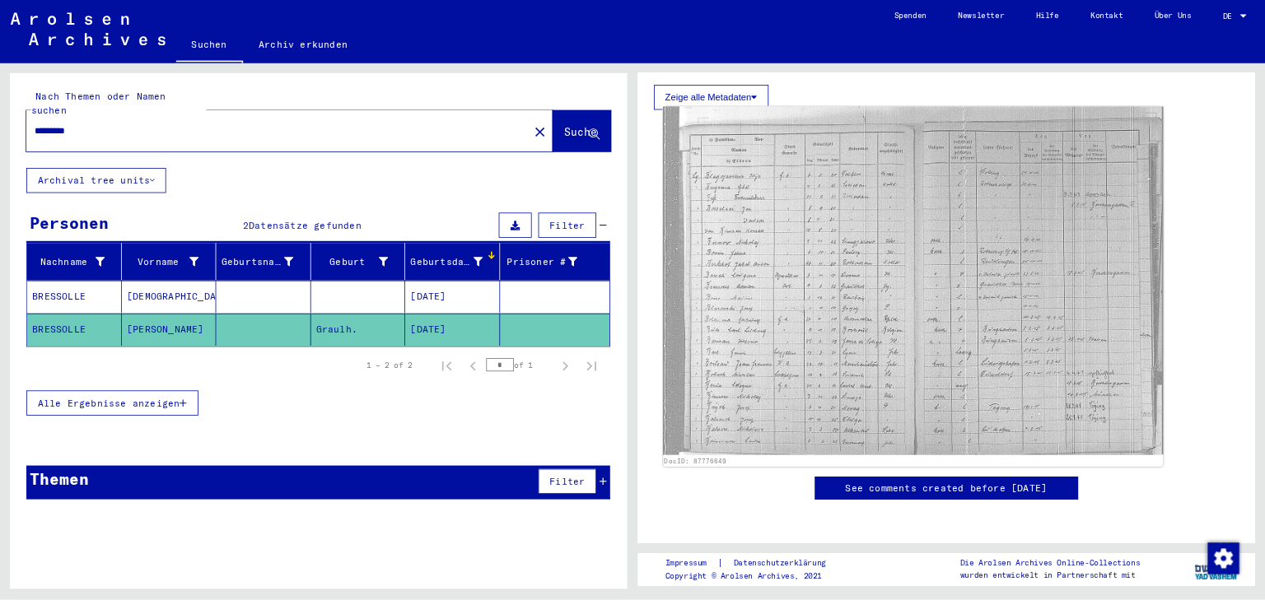
scroll to position [463, 0]
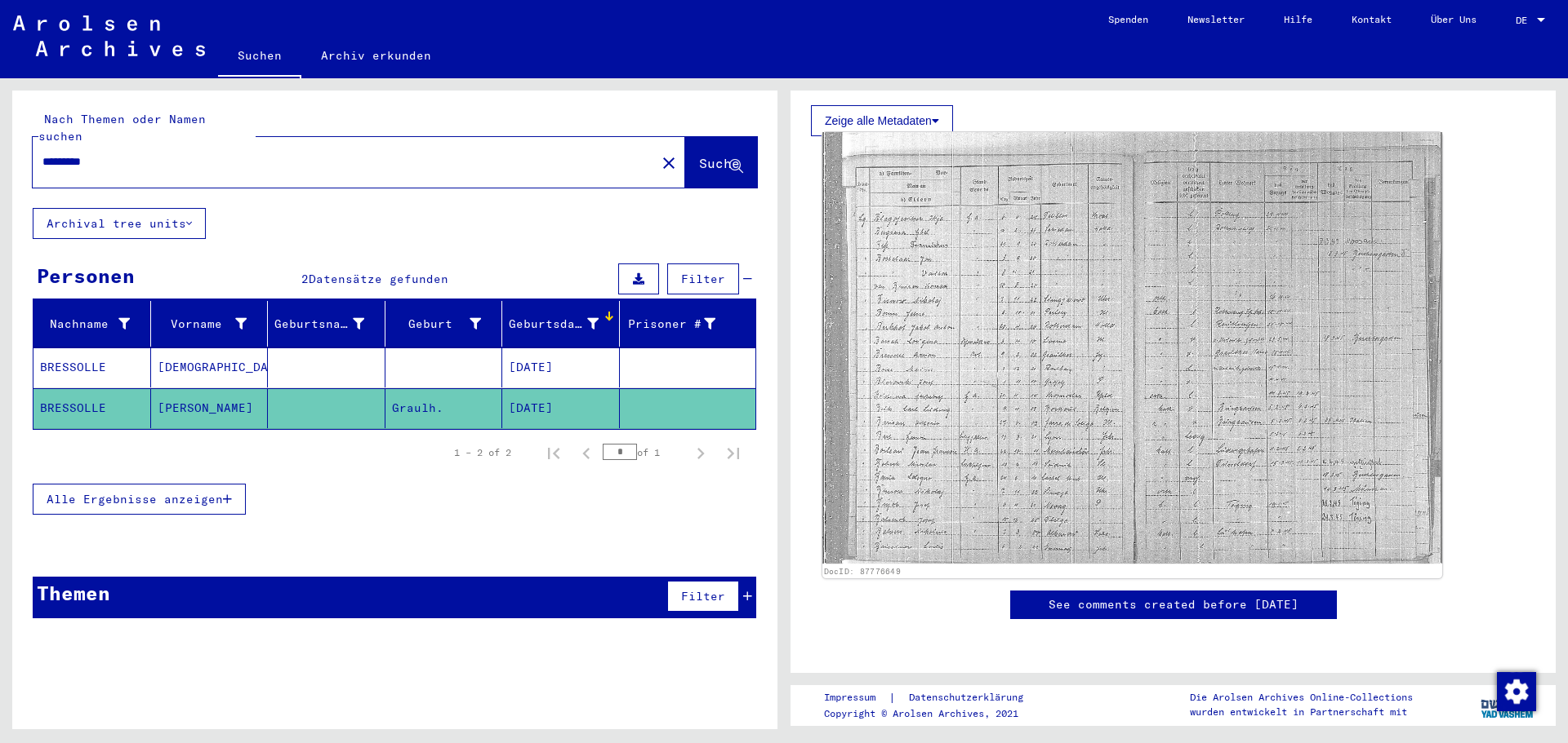
click at [1009, 307] on img at bounding box center [1131, 348] width 619 height 432
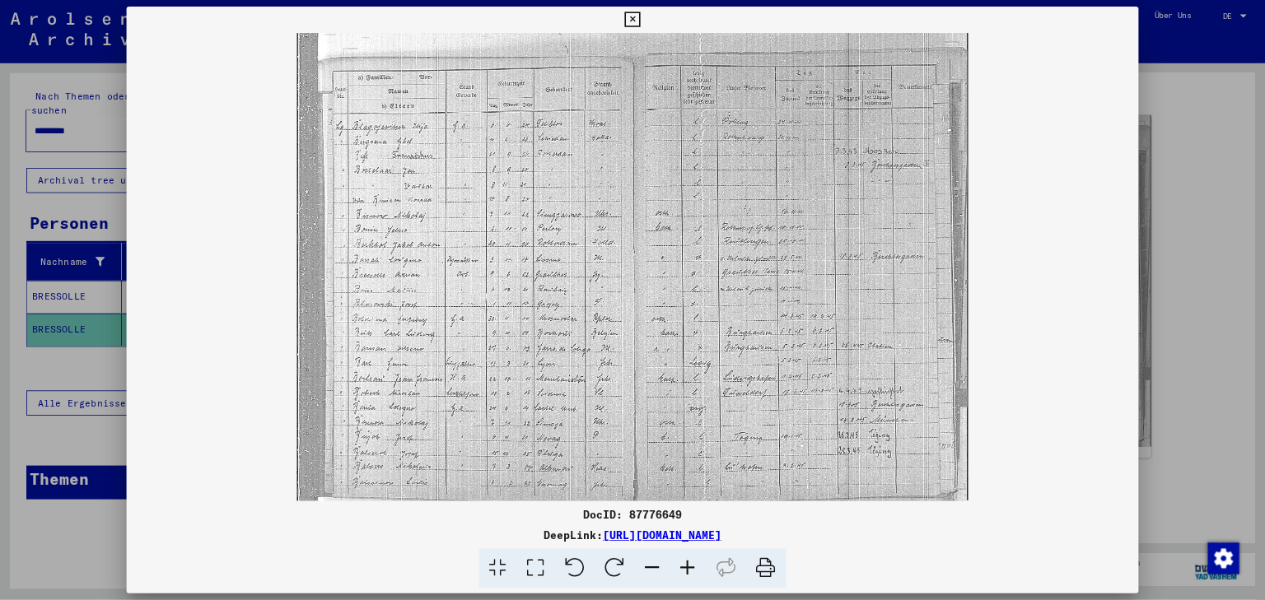
scroll to position [462, 0]
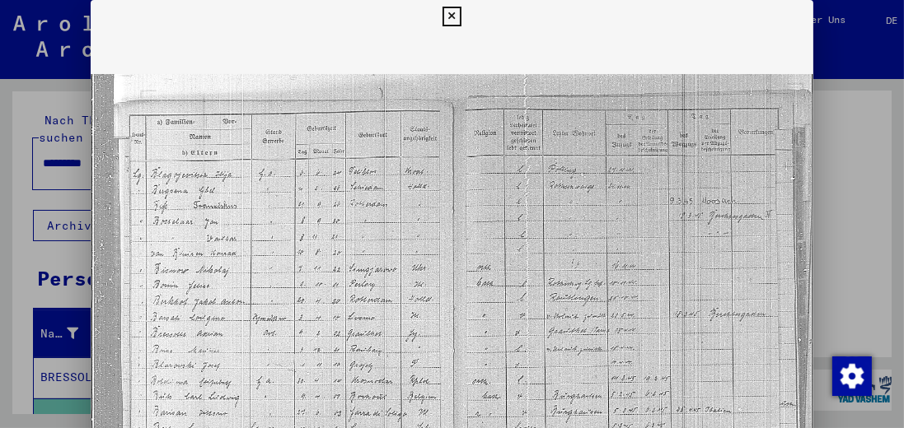
drag, startPoint x: 370, startPoint y: 298, endPoint x: 371, endPoint y: 192, distance: 106.3
click at [371, 192] on img at bounding box center [452, 326] width 723 height 586
click at [888, 199] on div at bounding box center [452, 214] width 904 height 428
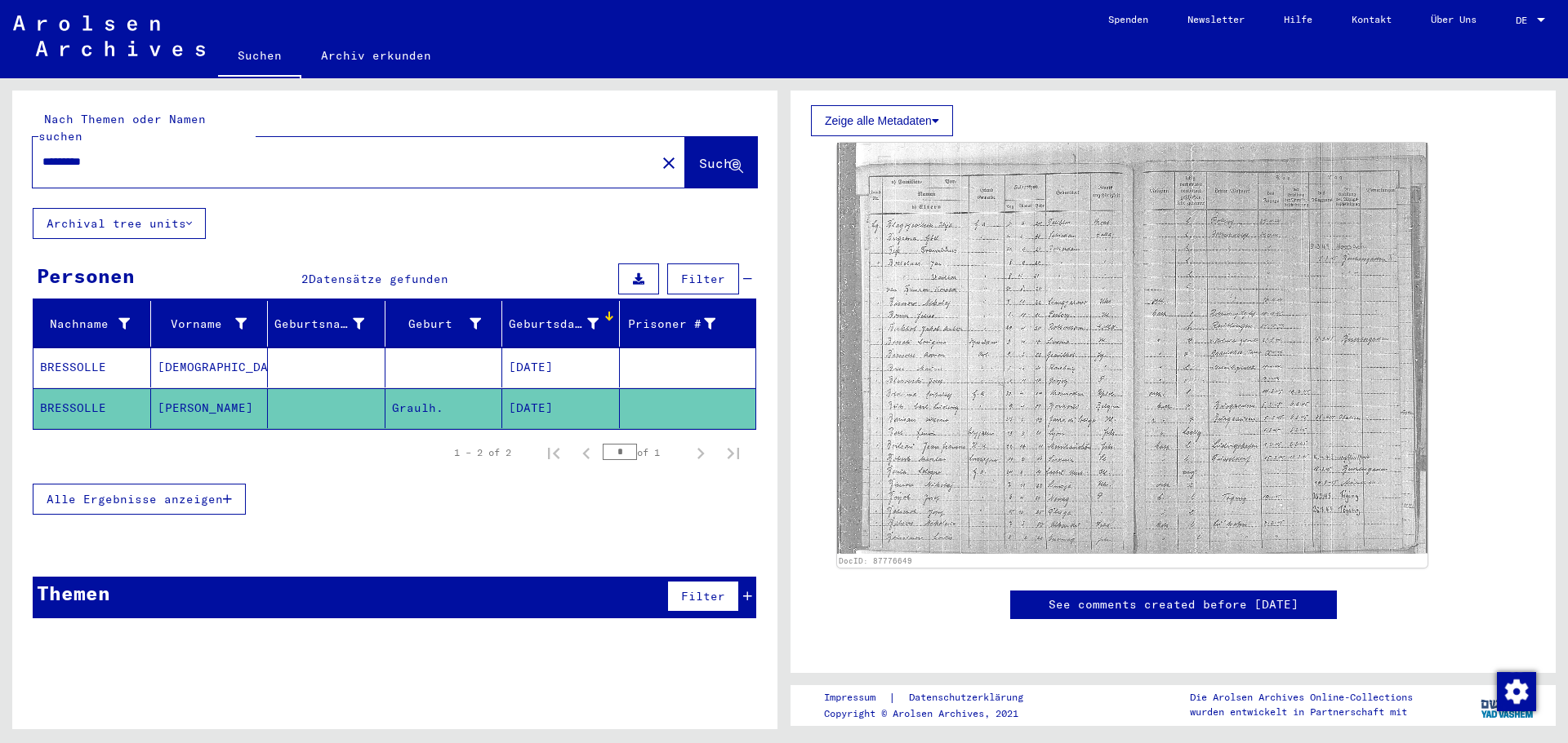
scroll to position [459, 0]
